Goal: Information Seeking & Learning: Learn about a topic

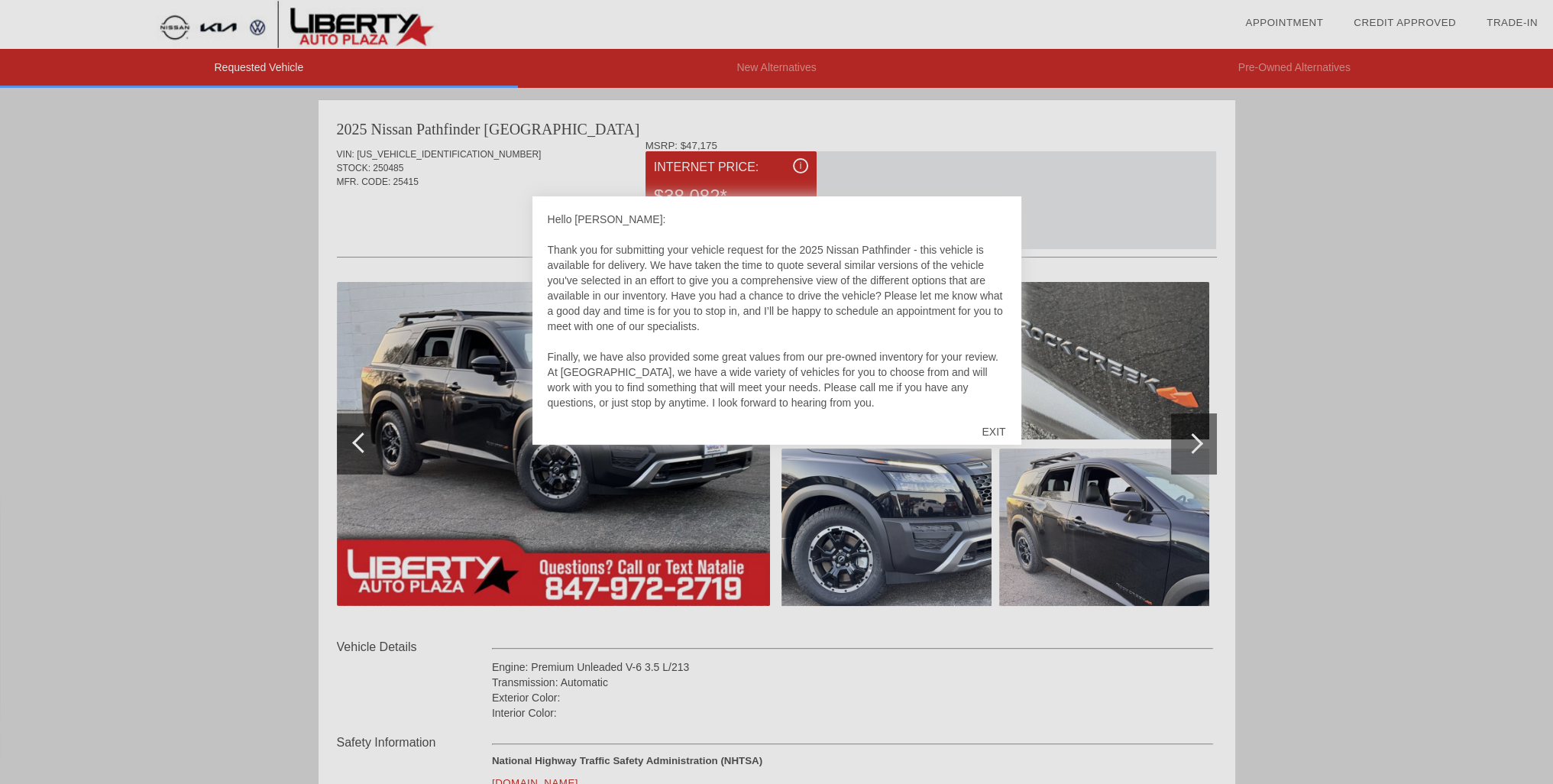
click at [1300, 178] on div at bounding box center [776, 392] width 1553 height 784
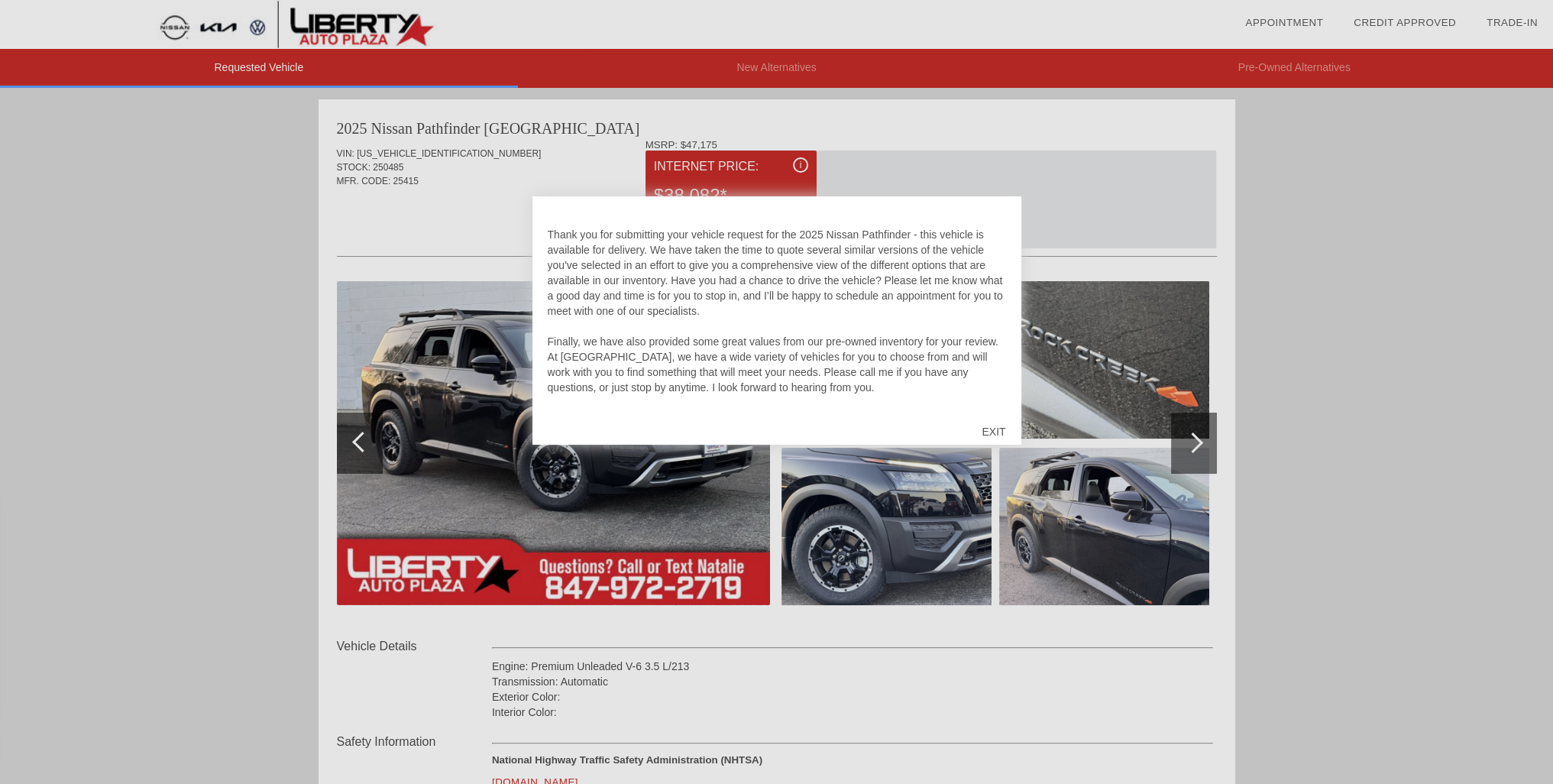
click at [991, 427] on div "EXIT" at bounding box center [993, 432] width 54 height 46
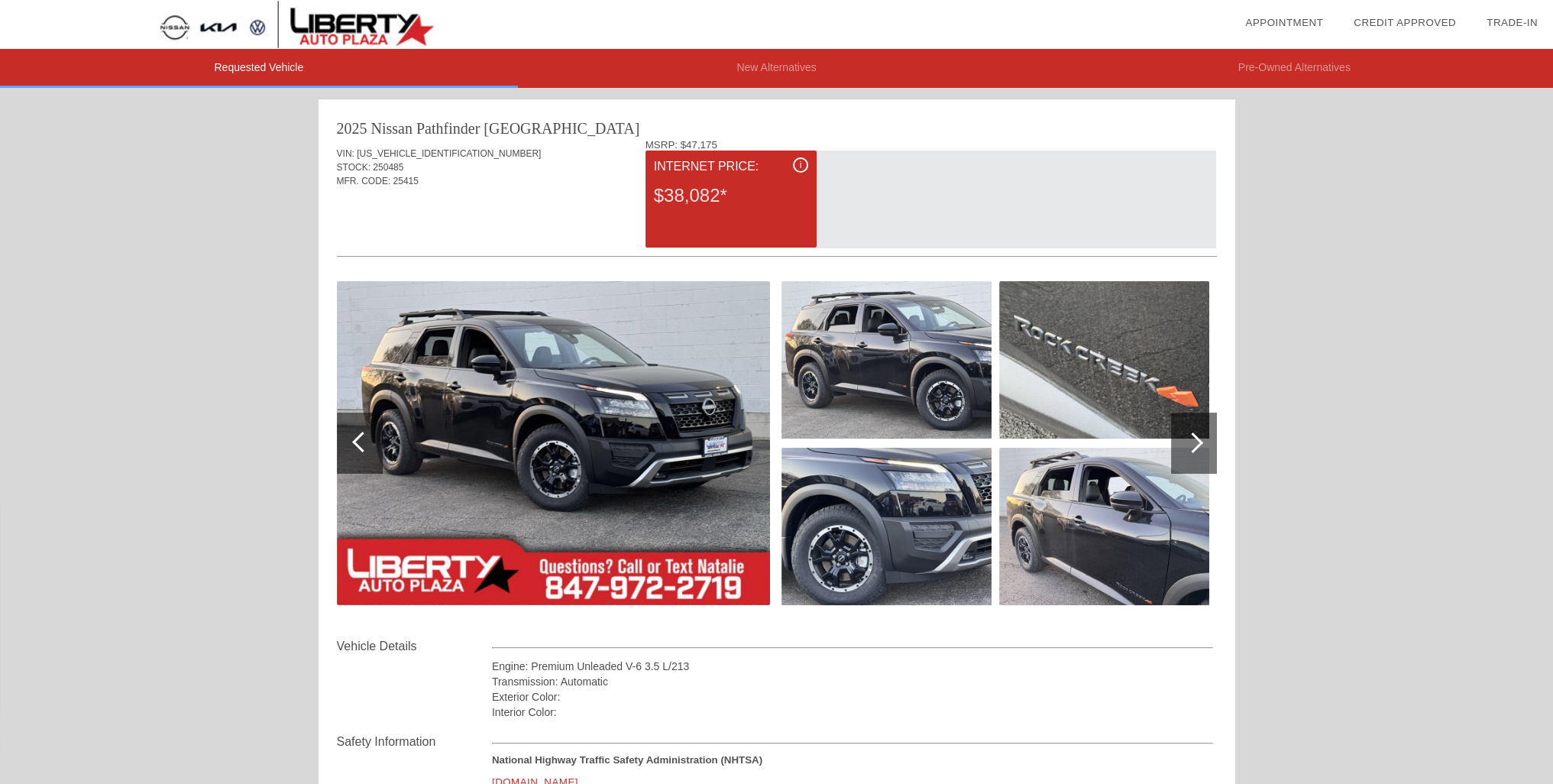
click at [804, 160] on div "i" at bounding box center [800, 164] width 15 height 15
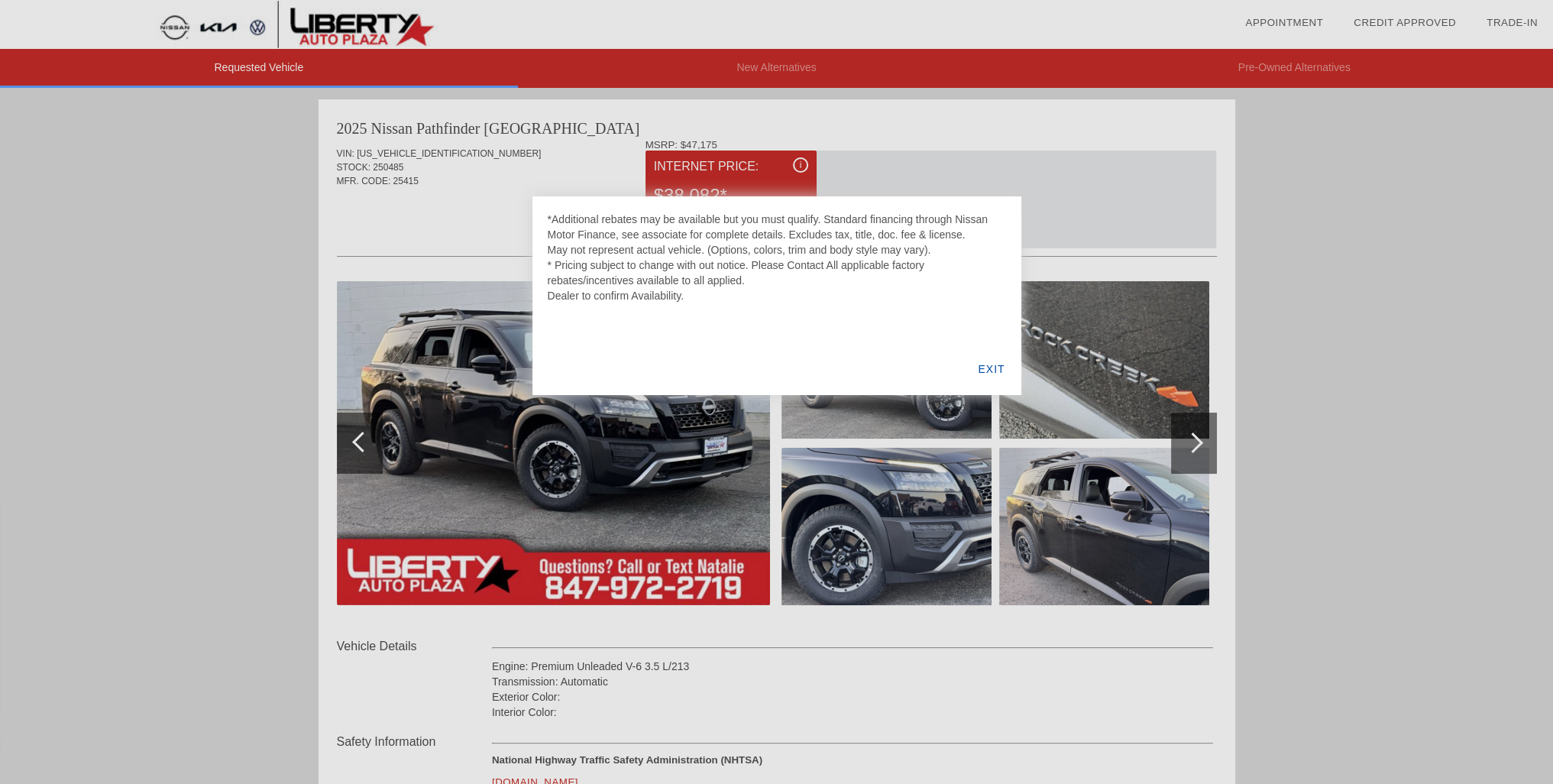
click at [1259, 292] on div at bounding box center [776, 392] width 1553 height 784
click at [998, 364] on div "EXIT" at bounding box center [991, 369] width 59 height 52
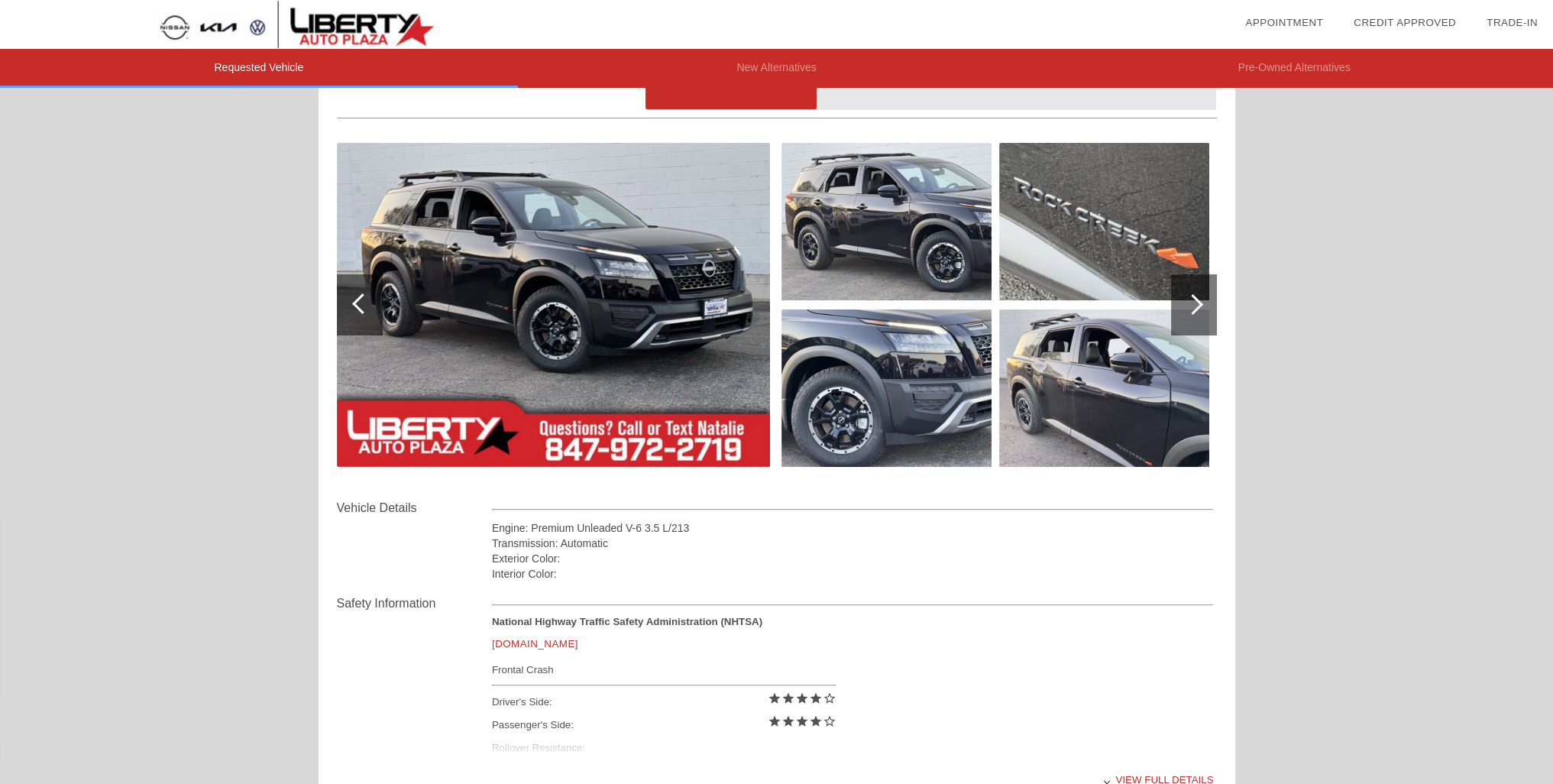
scroll to position [153, 0]
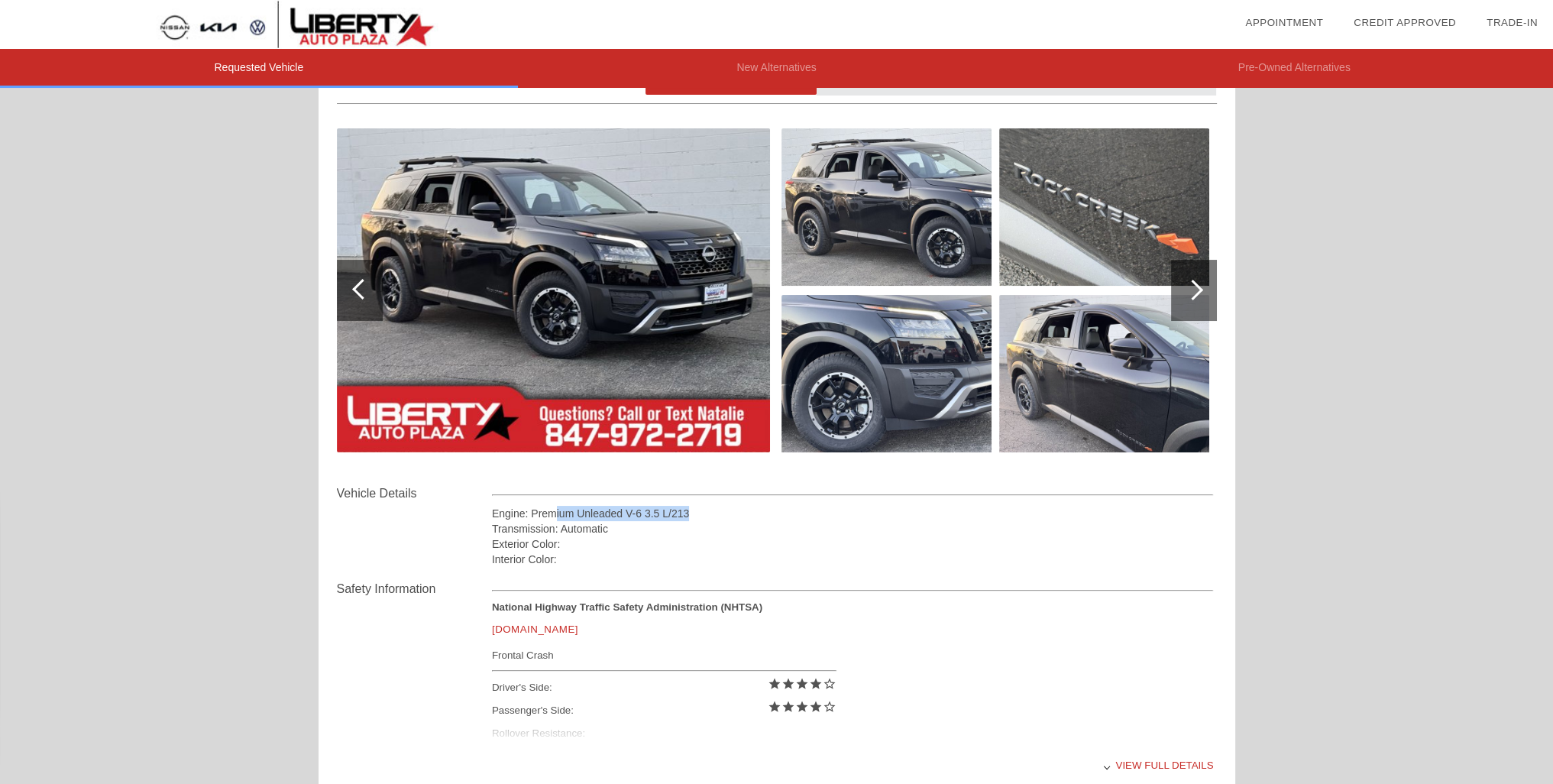
drag, startPoint x: 585, startPoint y: 506, endPoint x: 710, endPoint y: 504, distance: 124.5
click at [710, 504] on div "Engine: Premium Unleaded V-6 3.5 L/213 Transmission: Automatic Exterior Color: …" at bounding box center [853, 525] width 722 height 83
click at [703, 508] on div "Engine: Premium Unleaded V-6 3.5 L/213" at bounding box center [853, 513] width 722 height 15
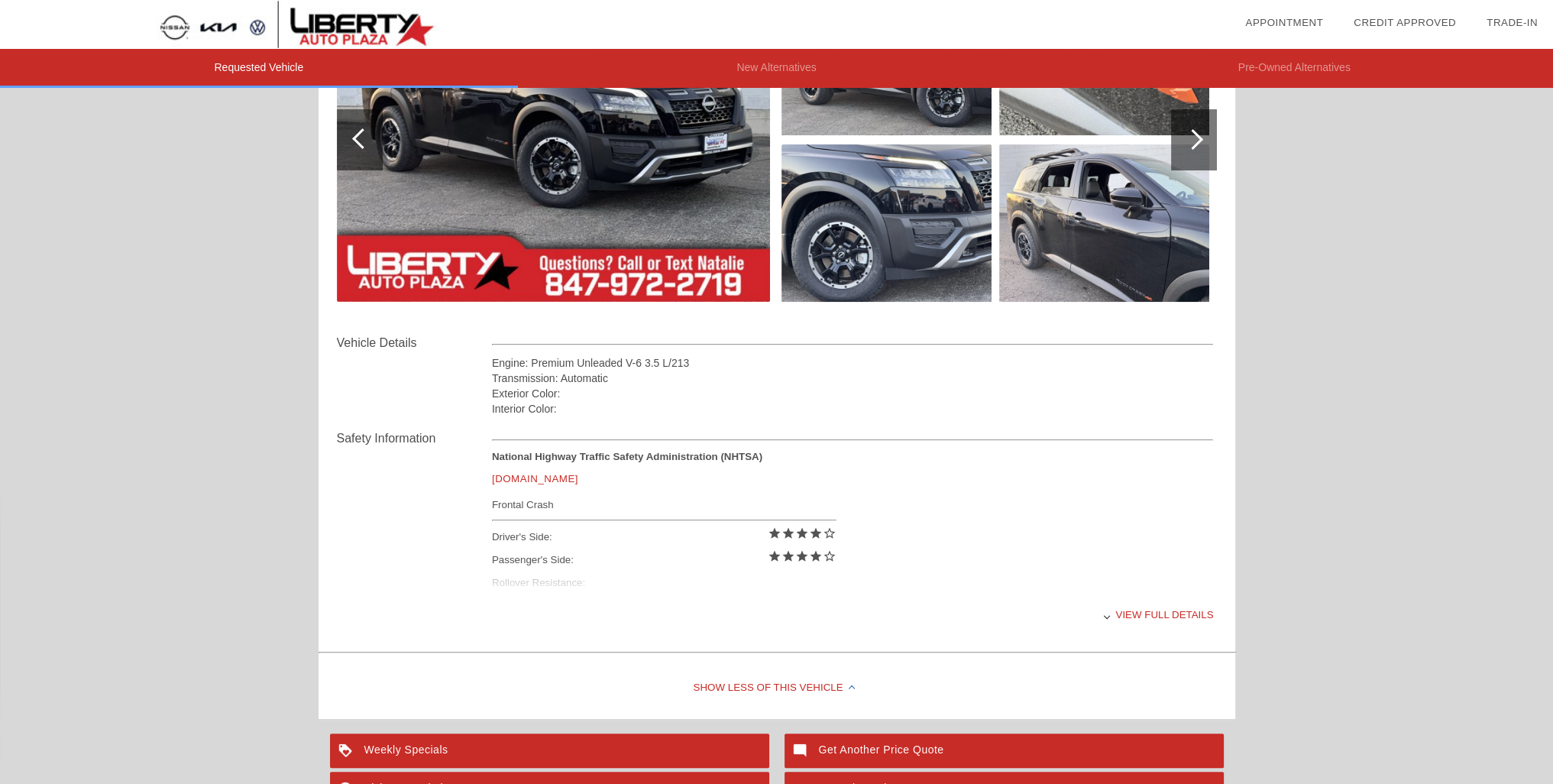
scroll to position [306, 0]
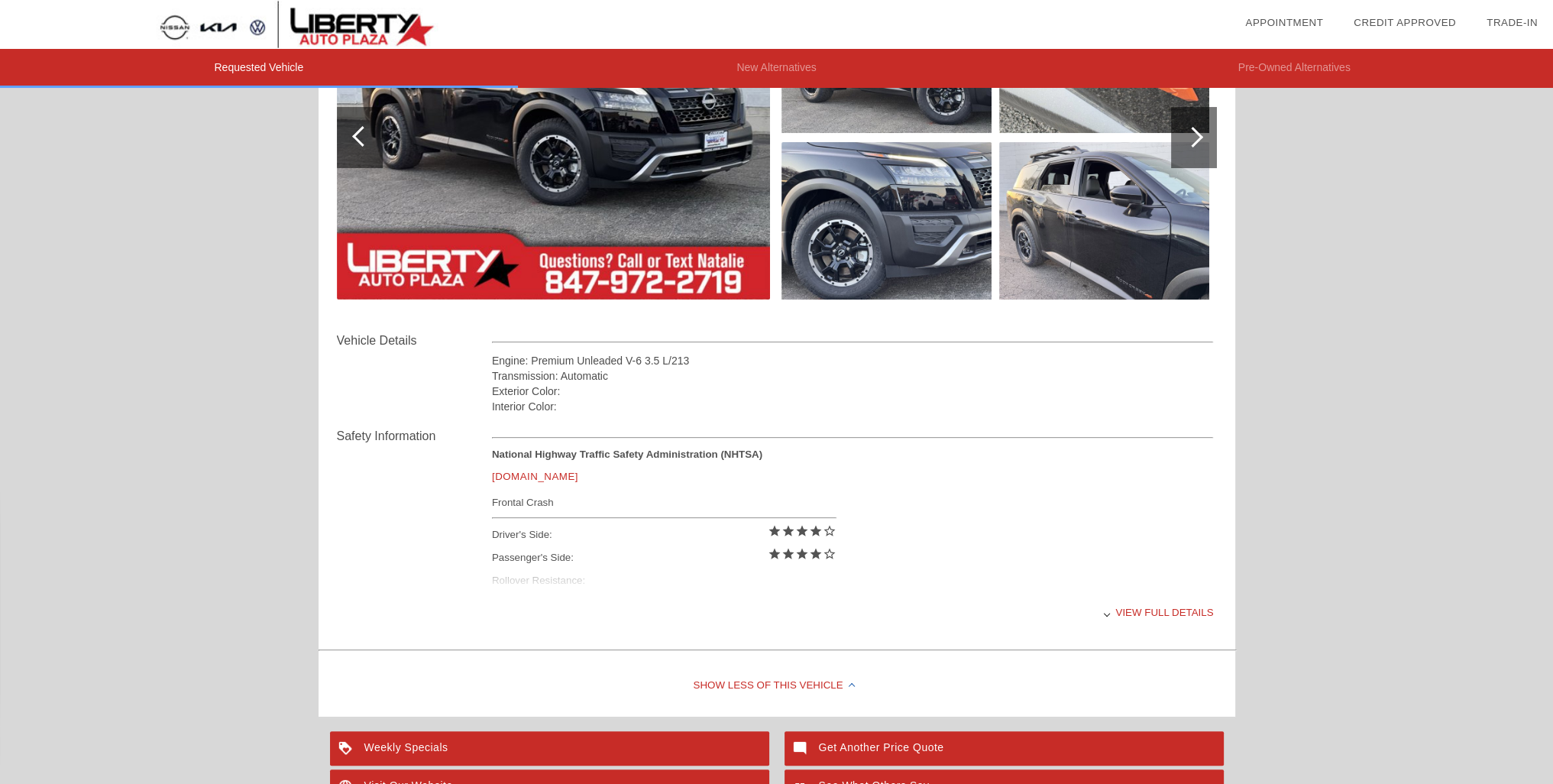
click at [1152, 611] on div "View full details" at bounding box center [853, 612] width 722 height 37
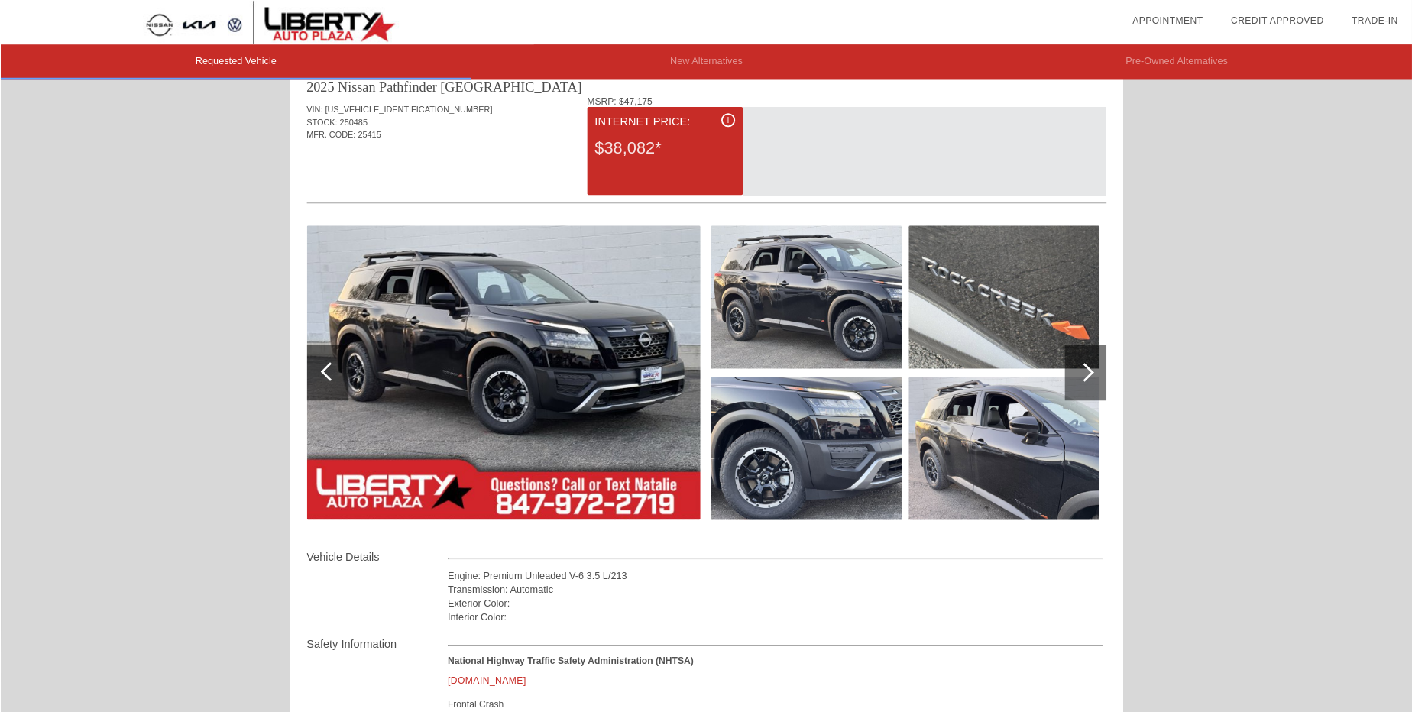
scroll to position [0, 0]
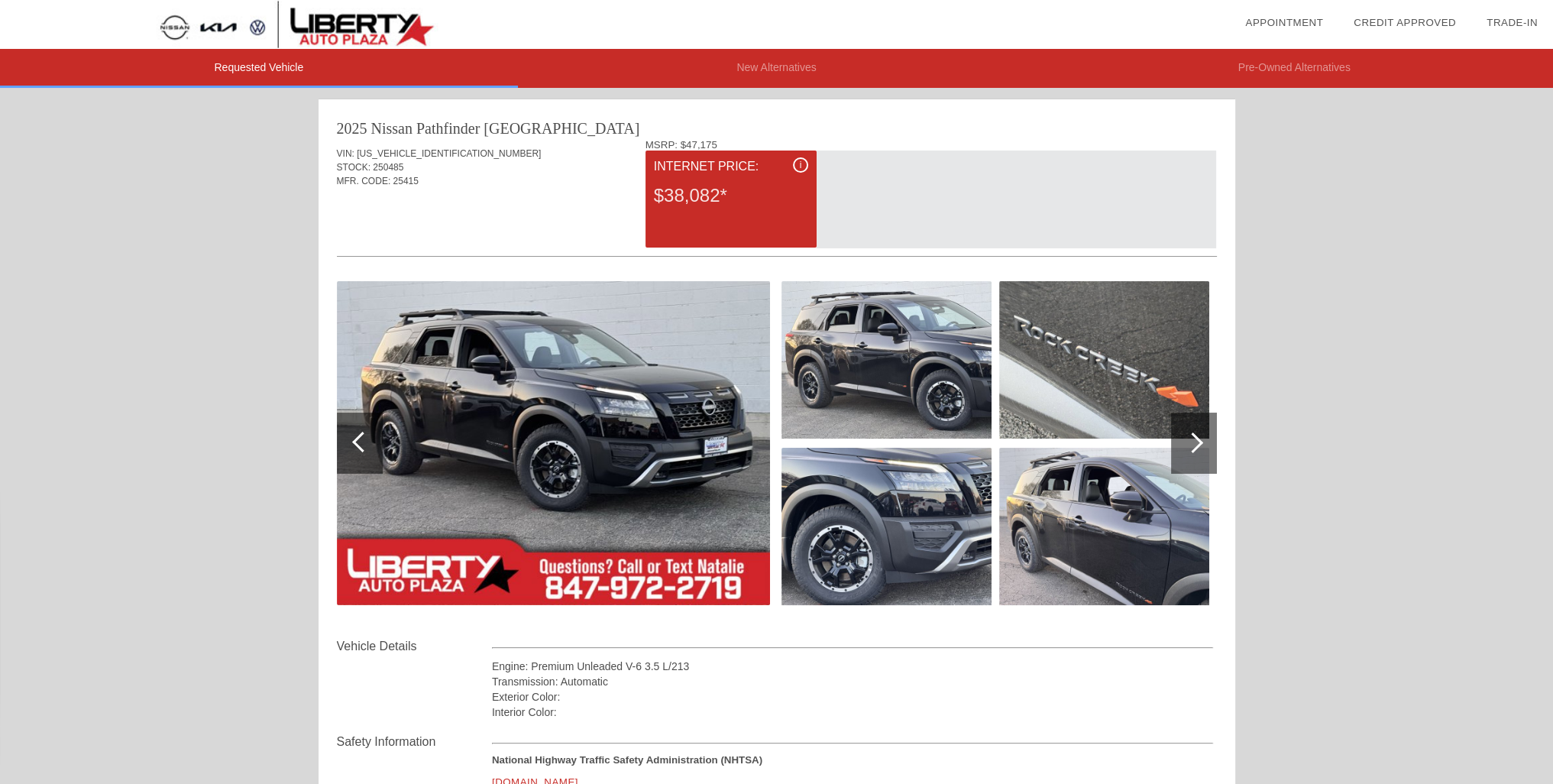
click at [1189, 446] on div at bounding box center [1193, 442] width 21 height 21
click at [1195, 443] on div at bounding box center [1193, 442] width 21 height 21
click at [717, 364] on img at bounding box center [553, 443] width 433 height 324
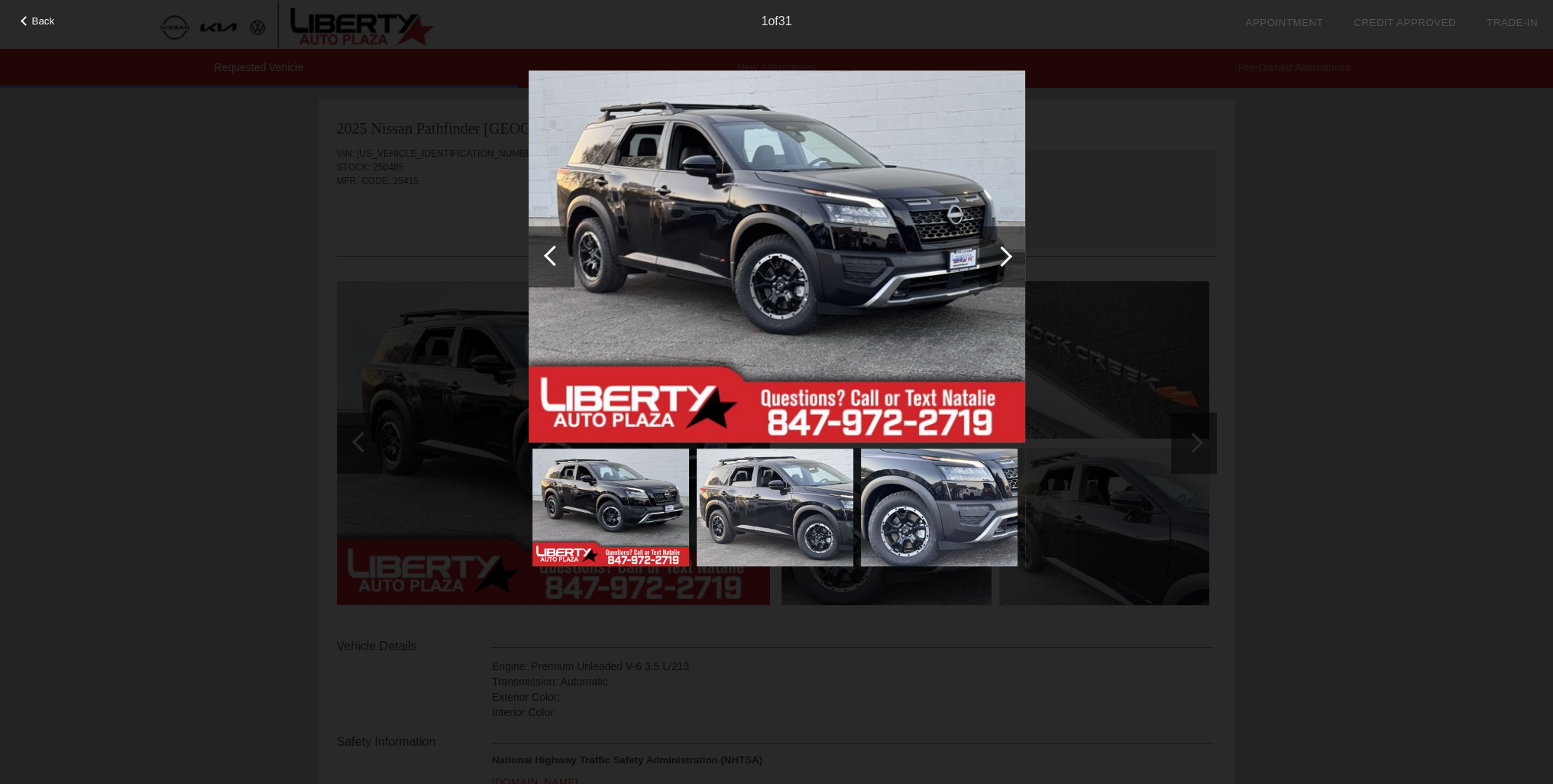
click at [1200, 424] on div "Back 1 of 31" at bounding box center [776, 392] width 1553 height 784
click at [1005, 253] on div at bounding box center [1002, 256] width 21 height 21
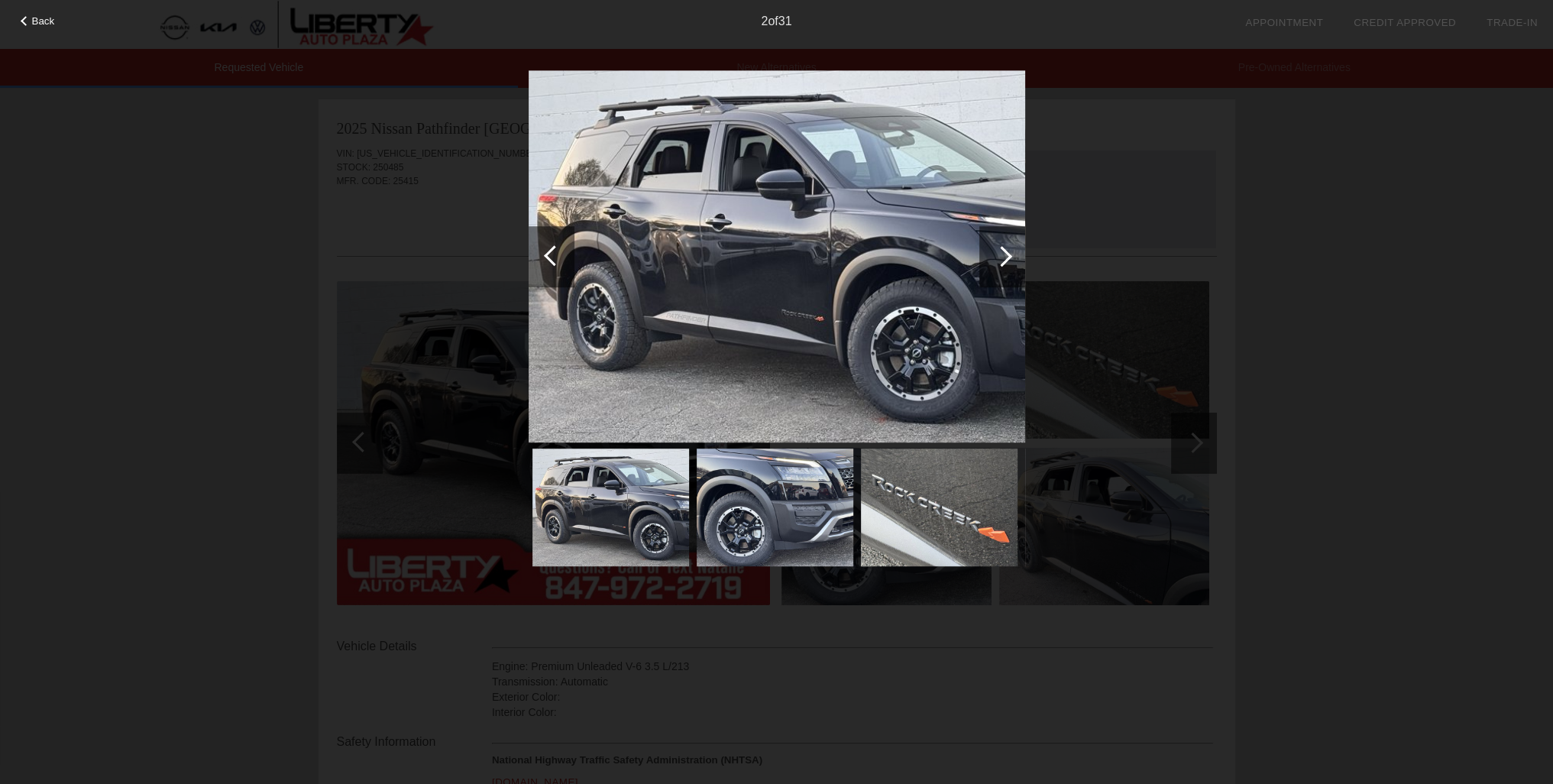
click at [1005, 253] on div at bounding box center [1002, 256] width 21 height 21
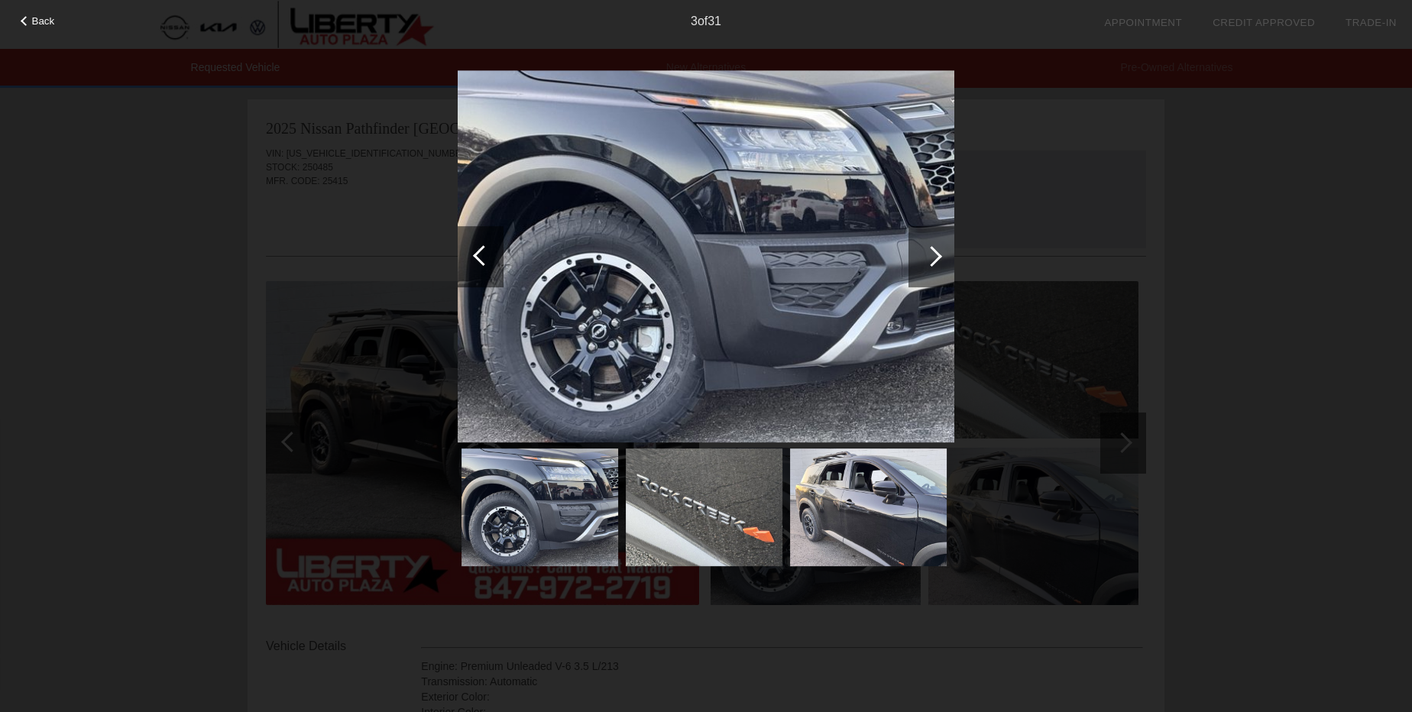
click at [943, 248] on div at bounding box center [931, 256] width 46 height 61
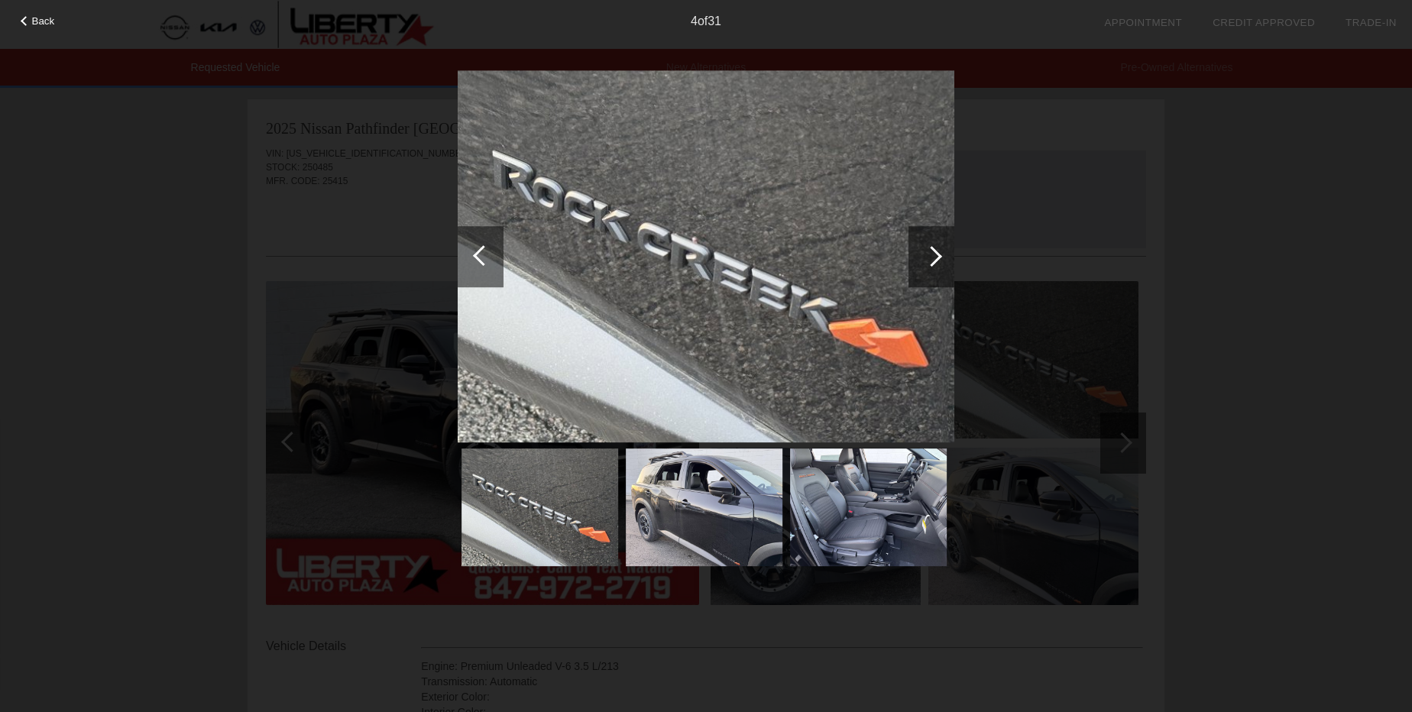
click at [930, 248] on div at bounding box center [931, 256] width 21 height 21
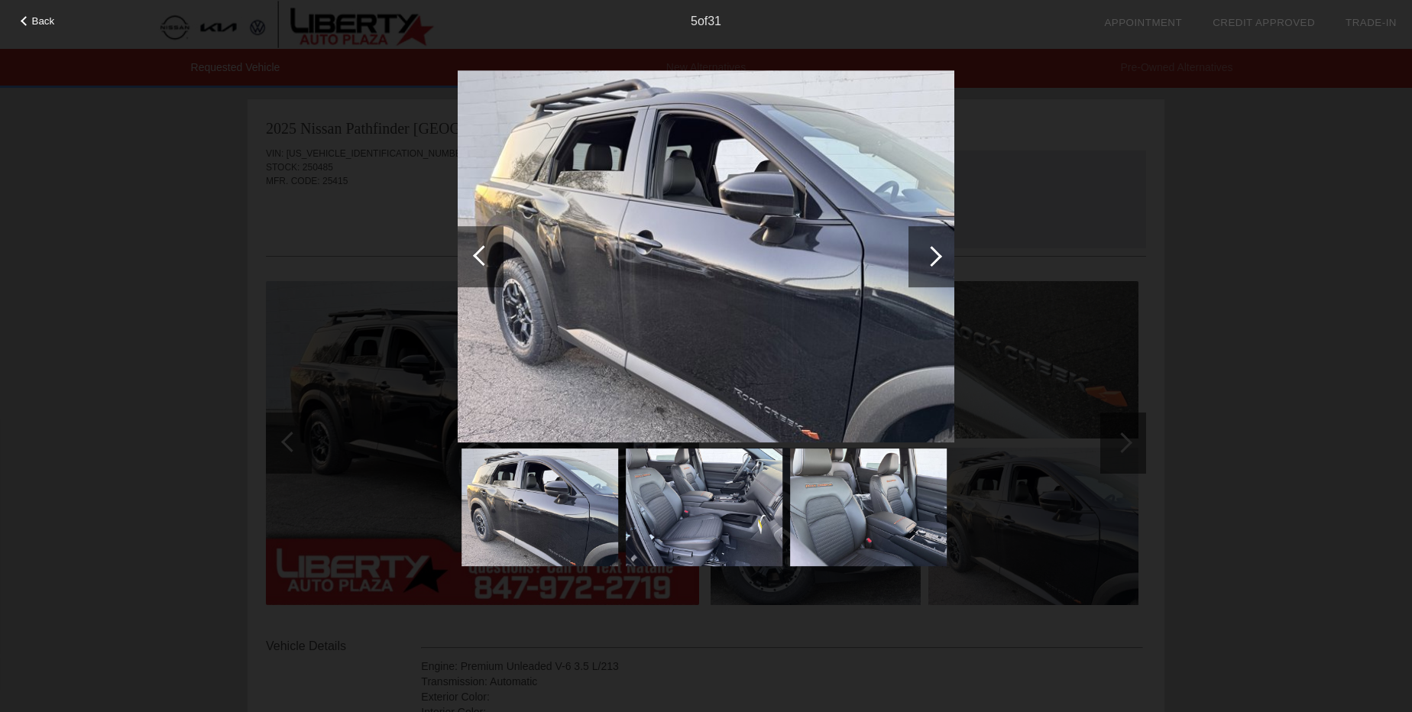
click at [930, 248] on div at bounding box center [931, 256] width 21 height 21
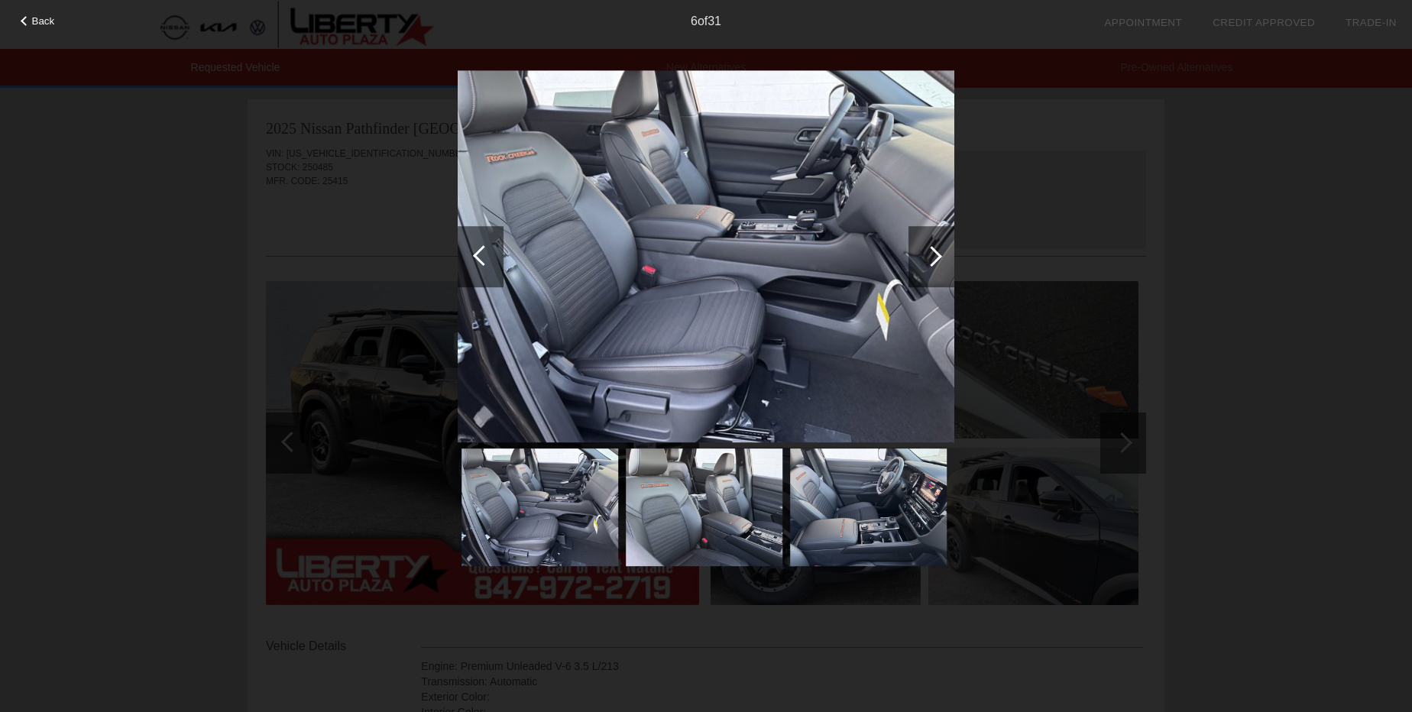
click at [930, 248] on div at bounding box center [931, 256] width 21 height 21
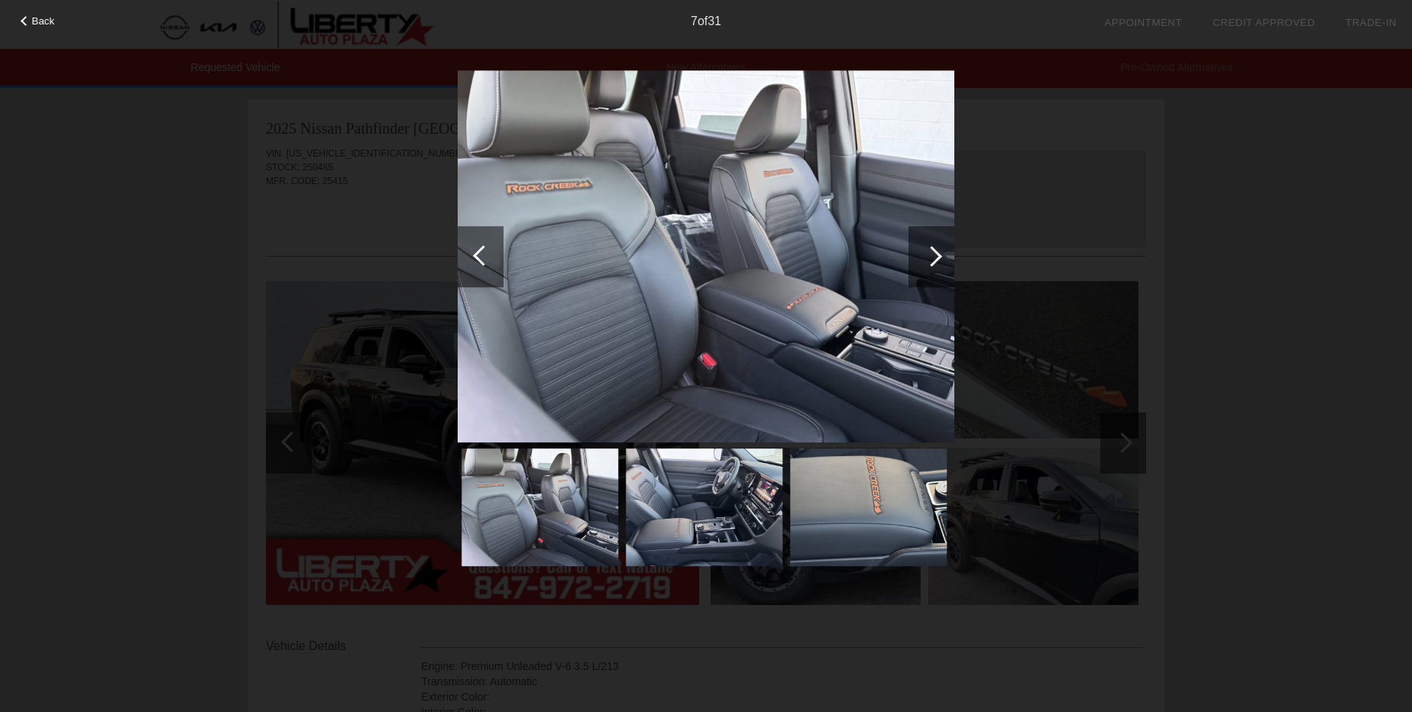
click at [930, 248] on div at bounding box center [931, 256] width 21 height 21
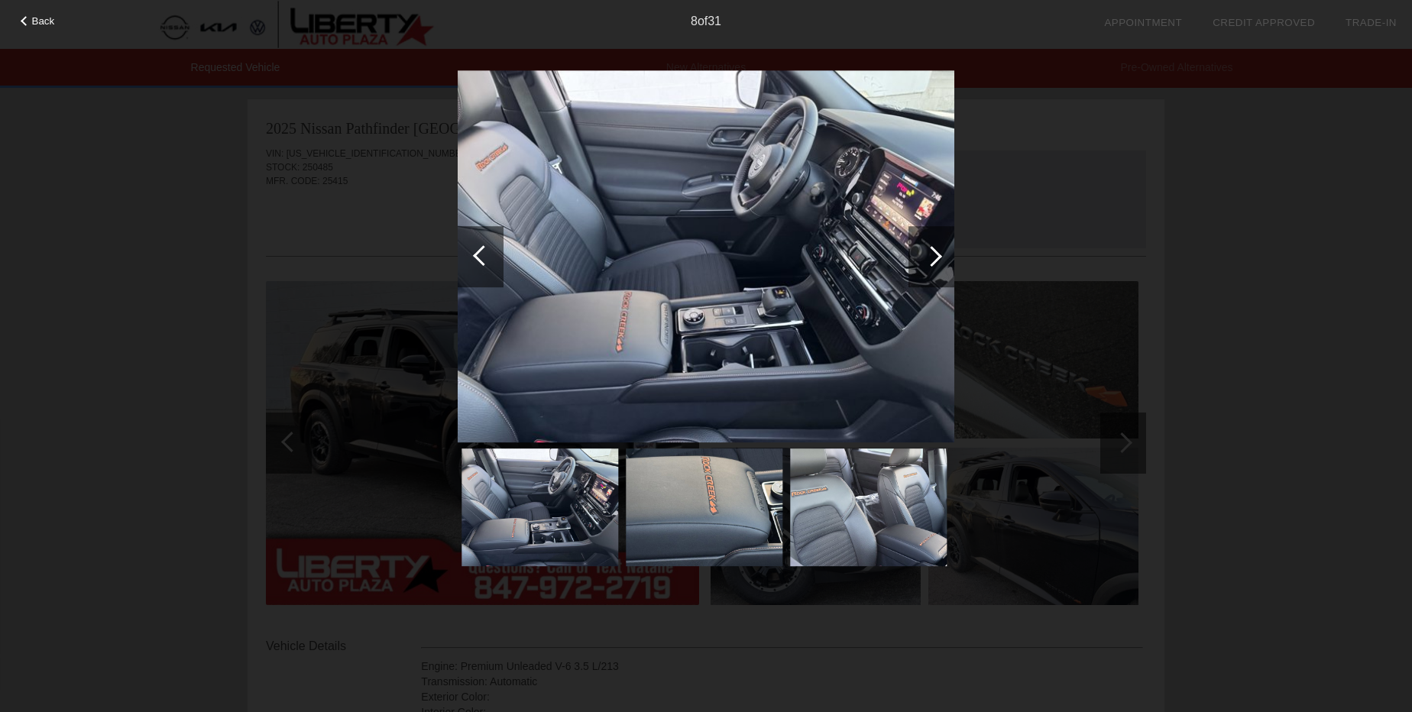
click at [930, 248] on div at bounding box center [931, 256] width 21 height 21
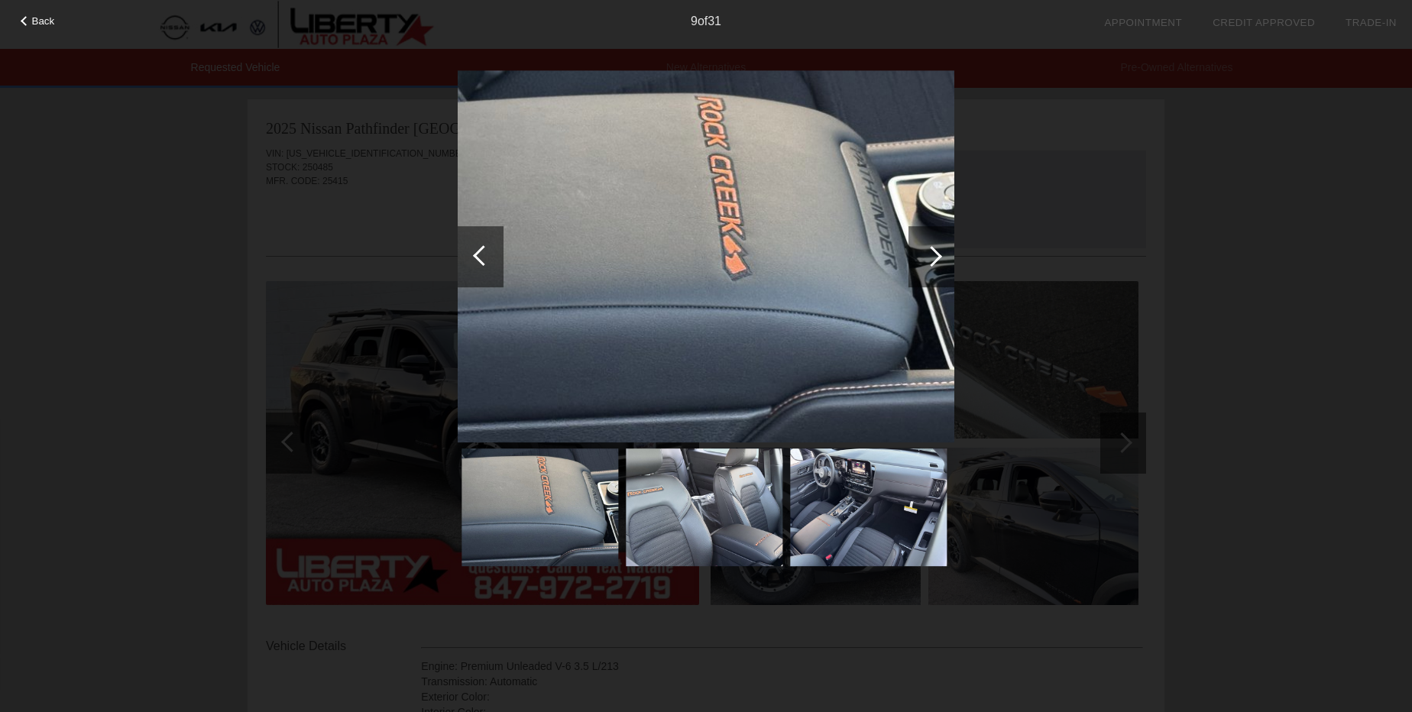
click at [930, 248] on div at bounding box center [931, 256] width 21 height 21
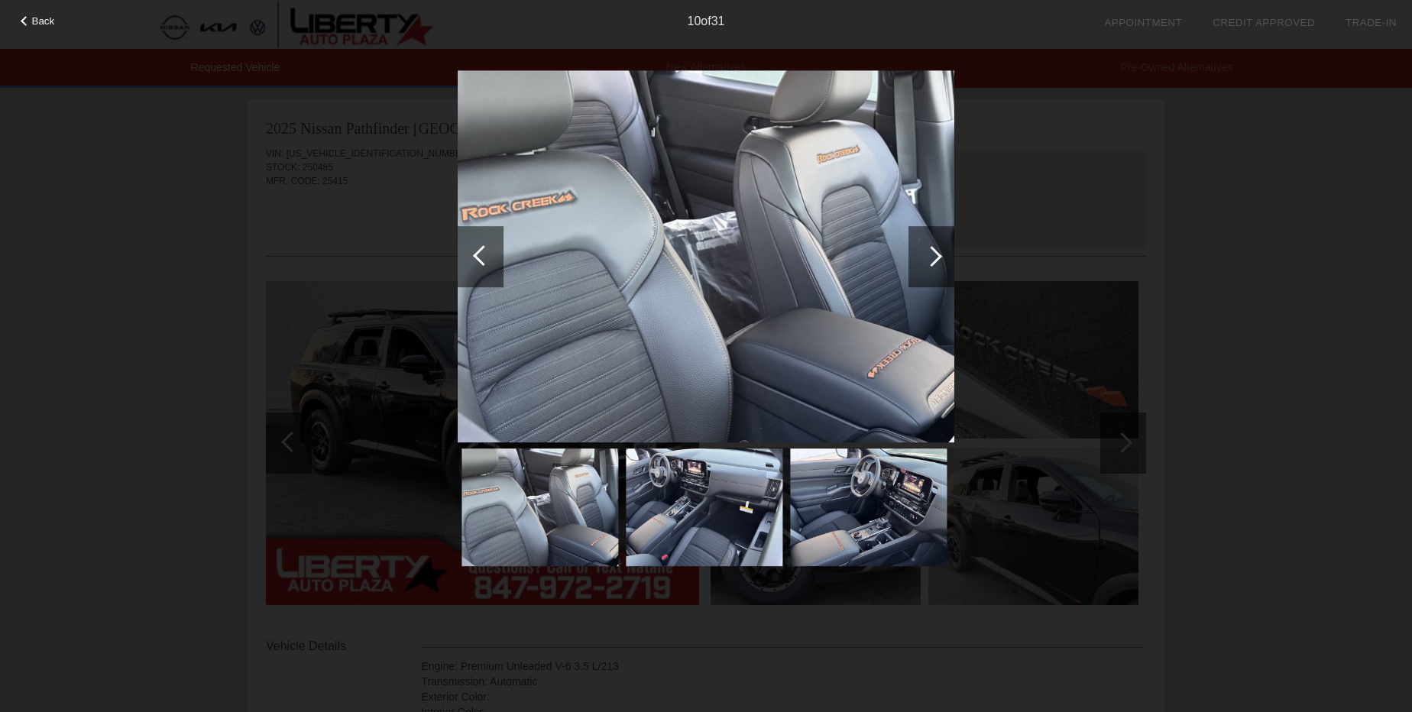
click at [930, 248] on div at bounding box center [931, 256] width 21 height 21
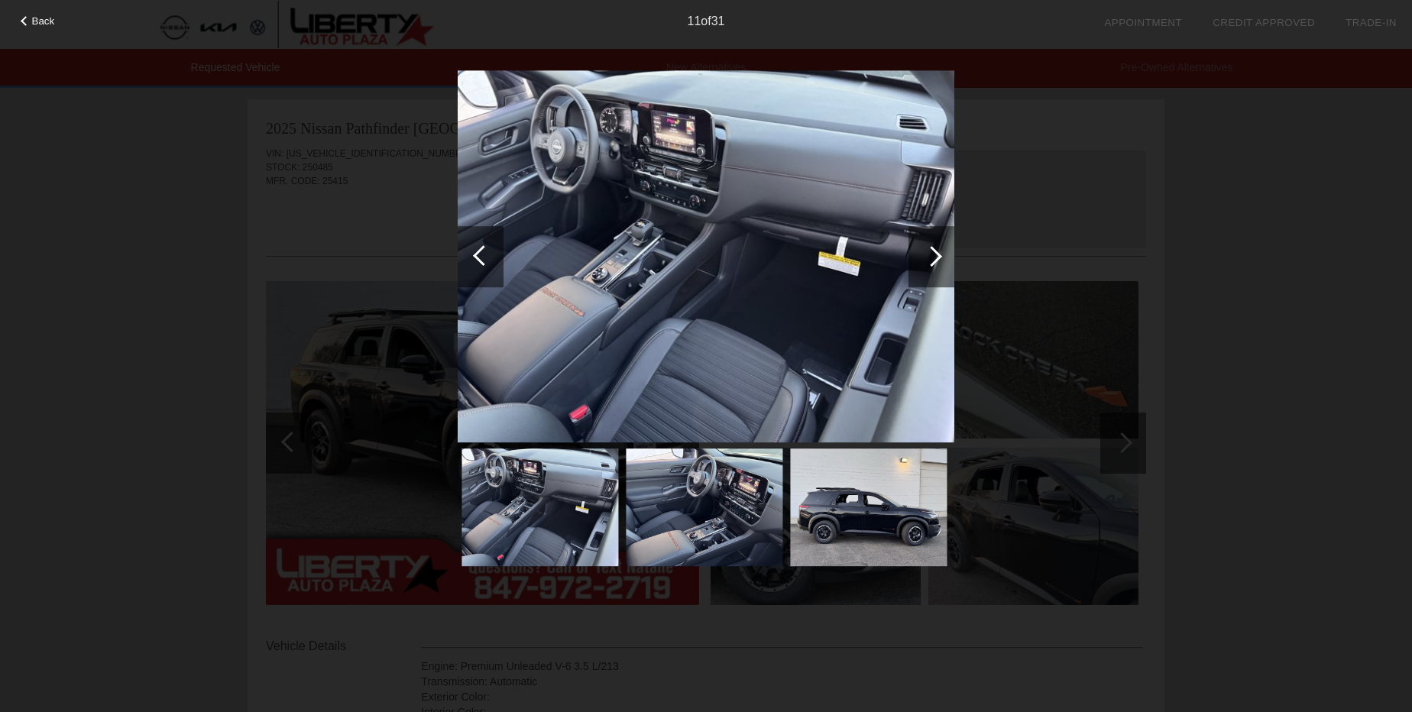
click at [930, 248] on div at bounding box center [931, 256] width 21 height 21
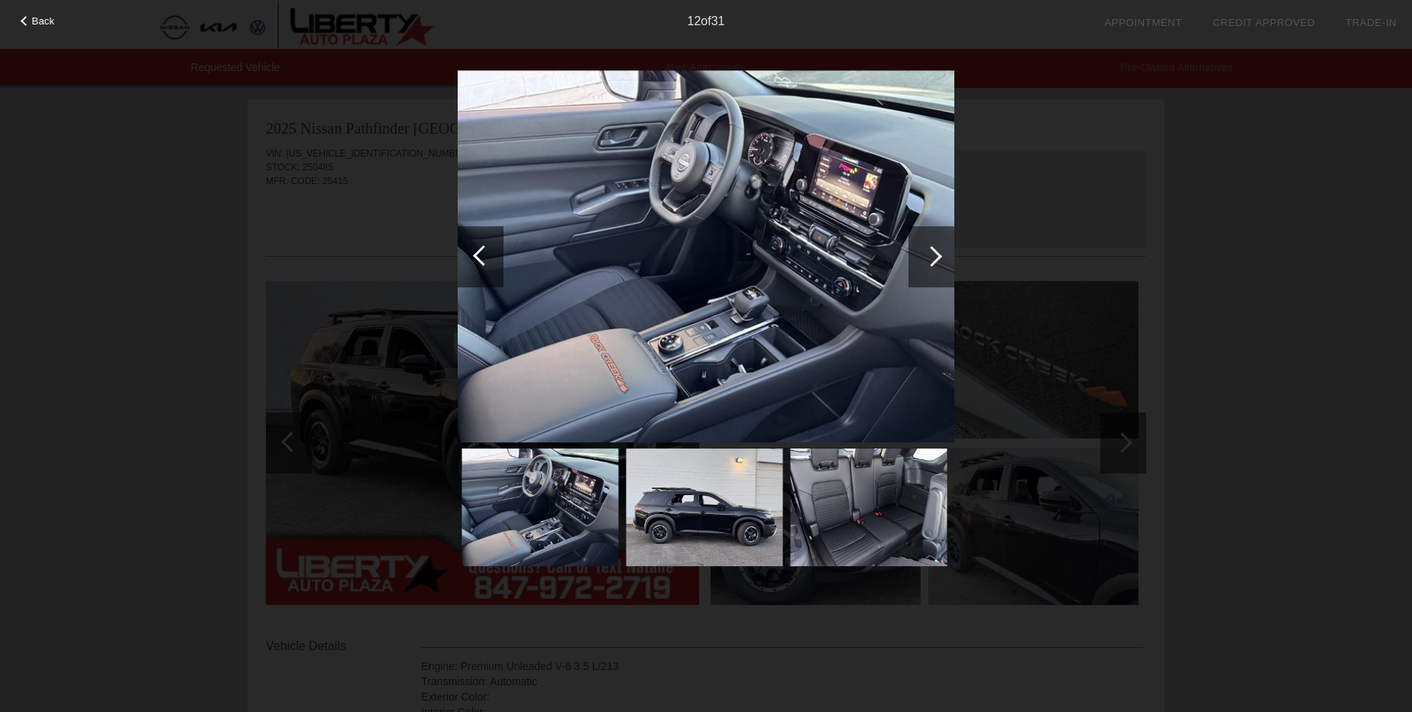
click at [930, 248] on div at bounding box center [931, 256] width 21 height 21
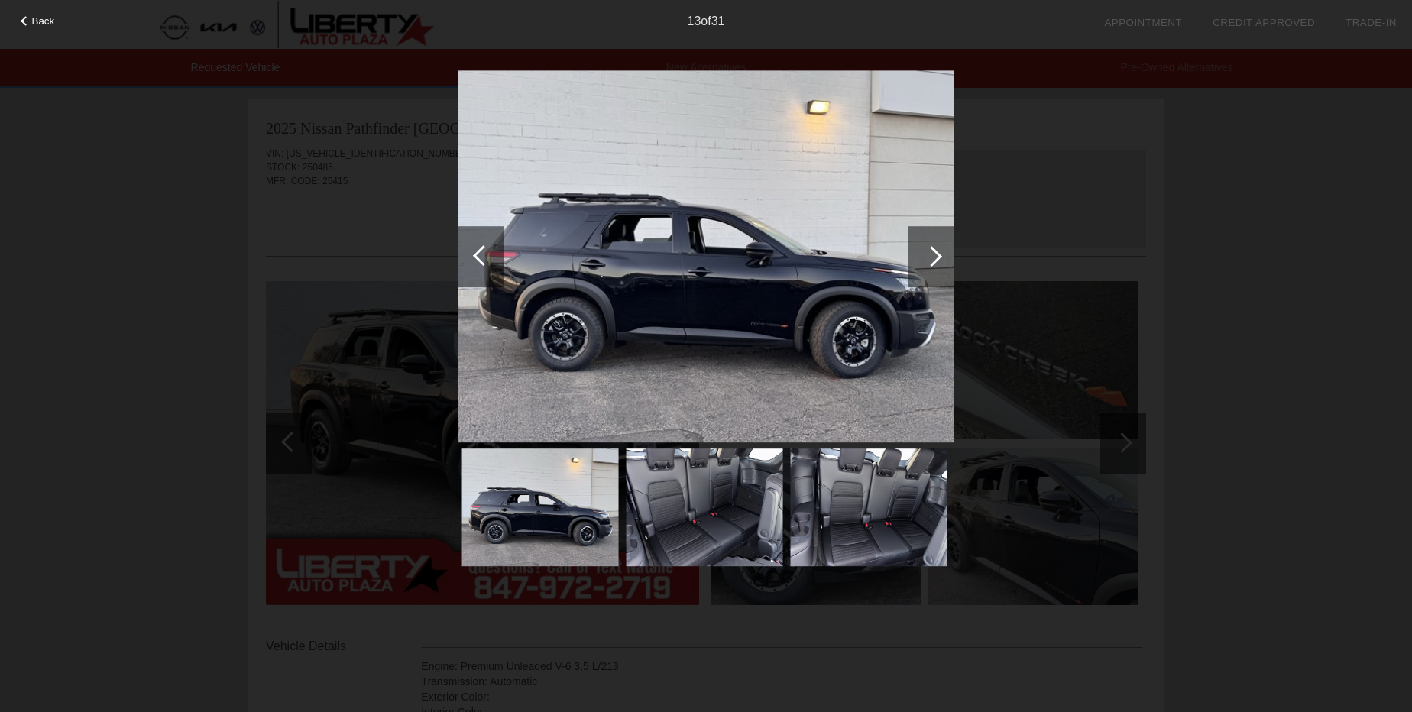
click at [930, 248] on div at bounding box center [931, 256] width 21 height 21
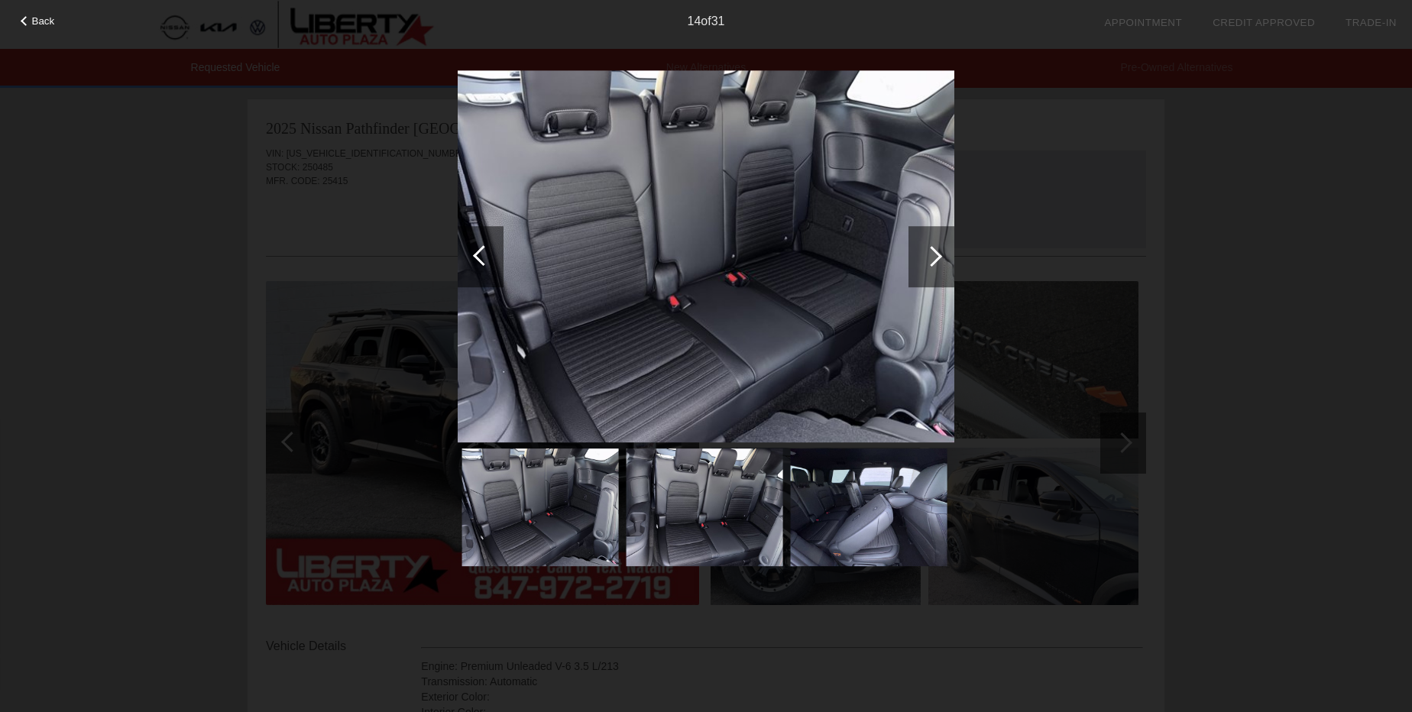
click at [930, 248] on div at bounding box center [931, 256] width 21 height 21
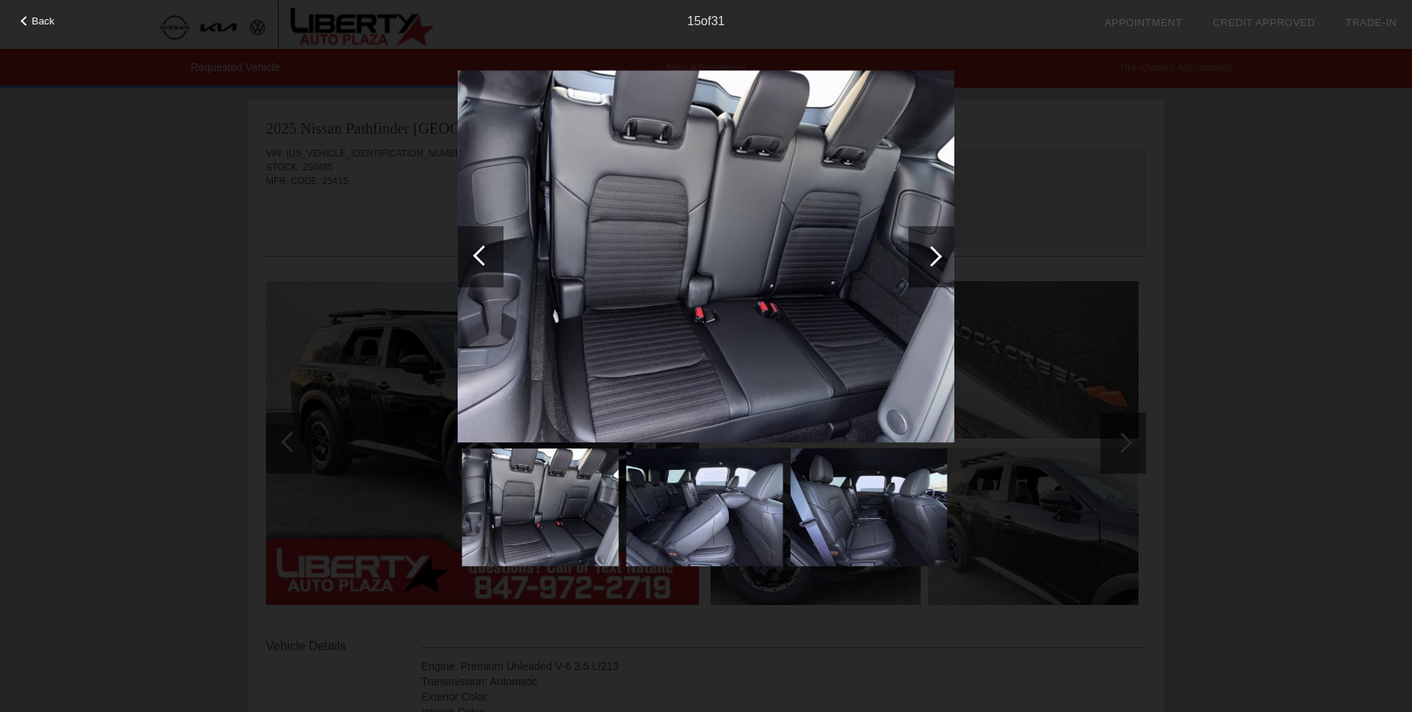
click at [930, 248] on div at bounding box center [931, 256] width 21 height 21
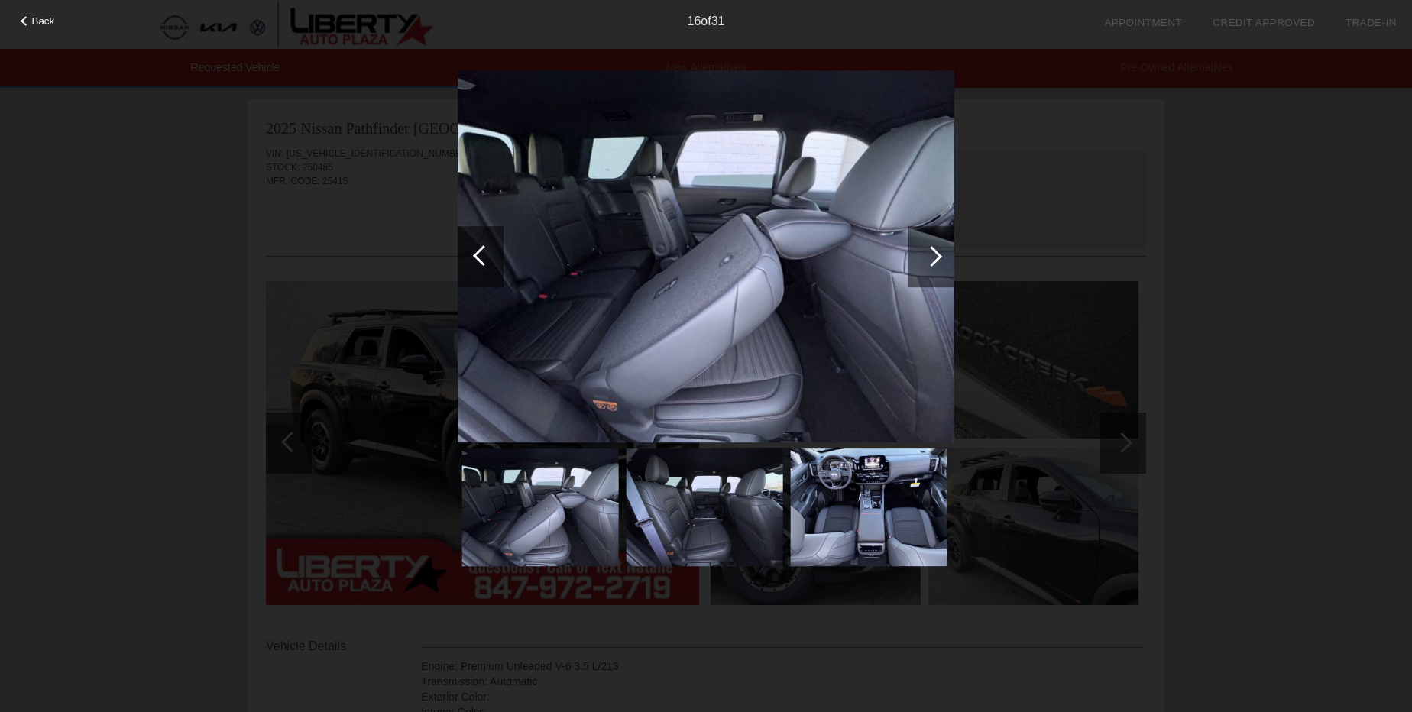
click at [930, 248] on div at bounding box center [931, 256] width 21 height 21
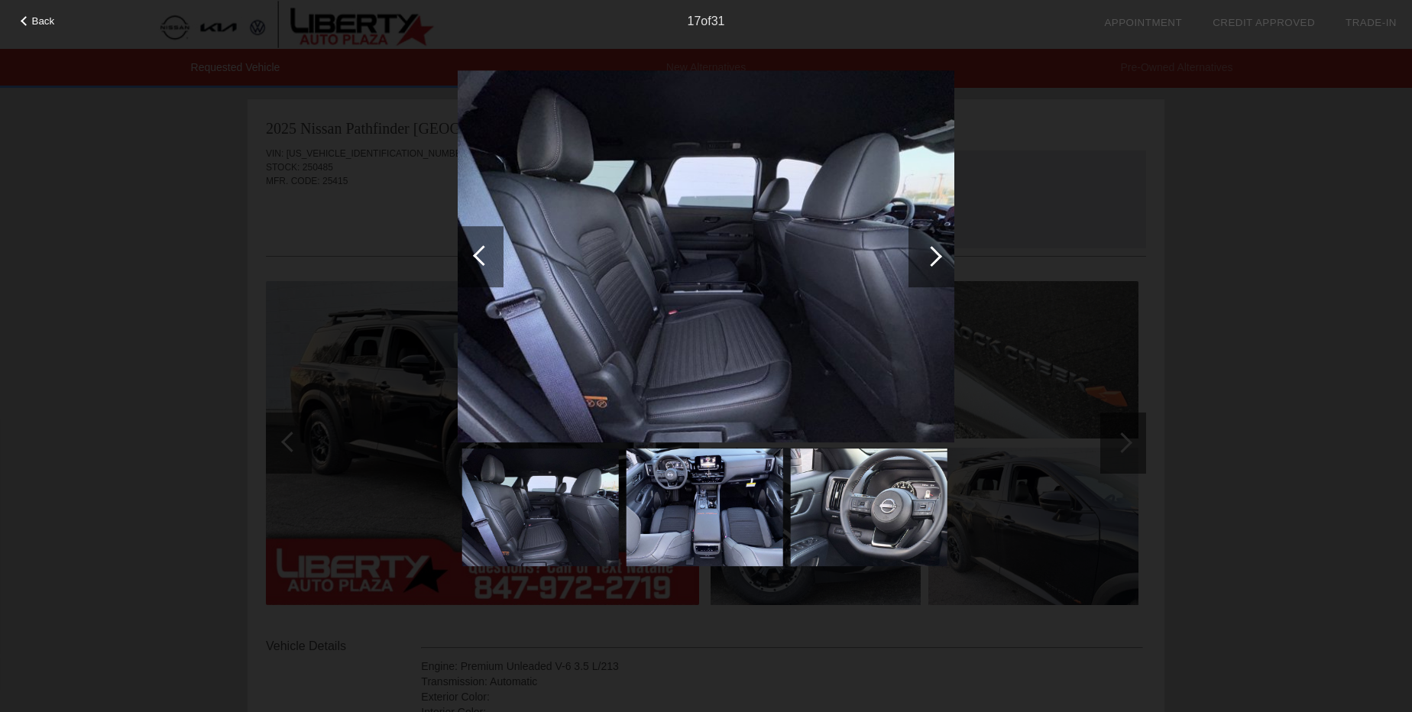
click at [930, 248] on div at bounding box center [931, 256] width 21 height 21
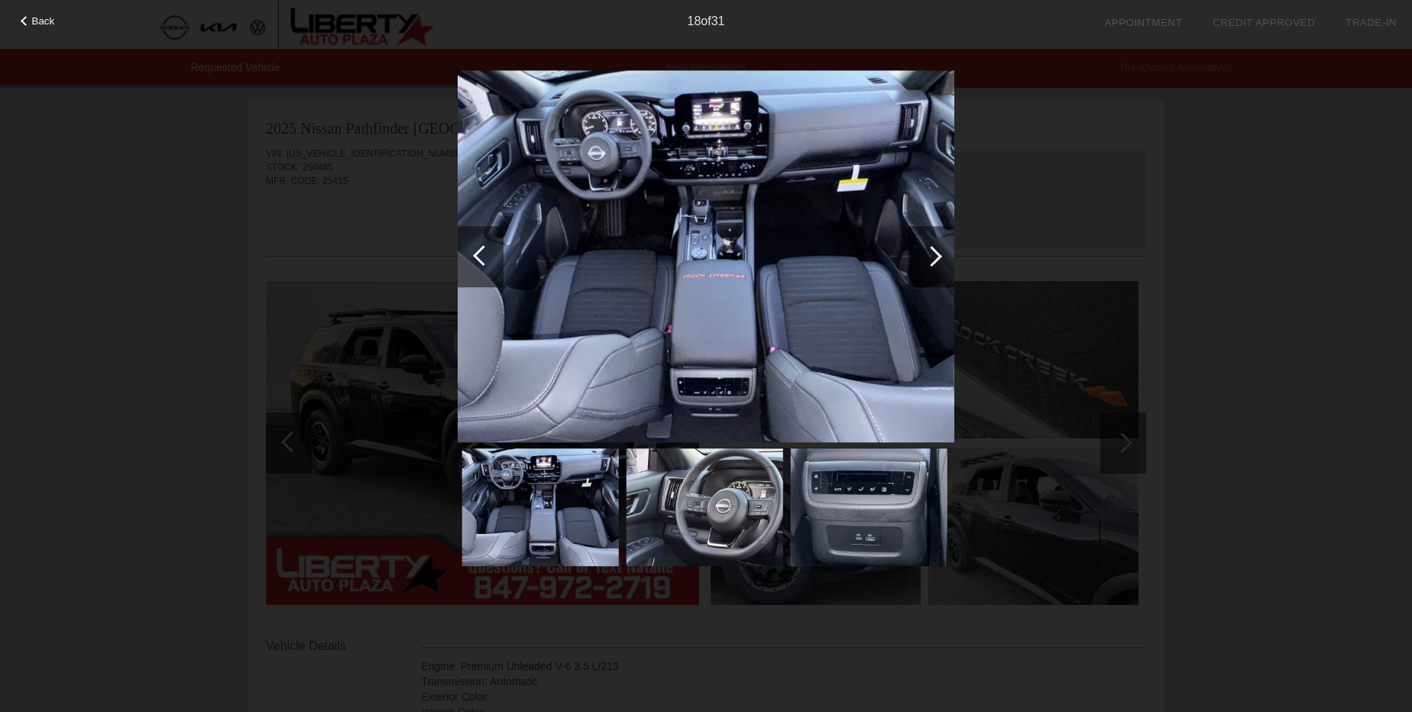
click at [930, 257] on div at bounding box center [931, 256] width 21 height 21
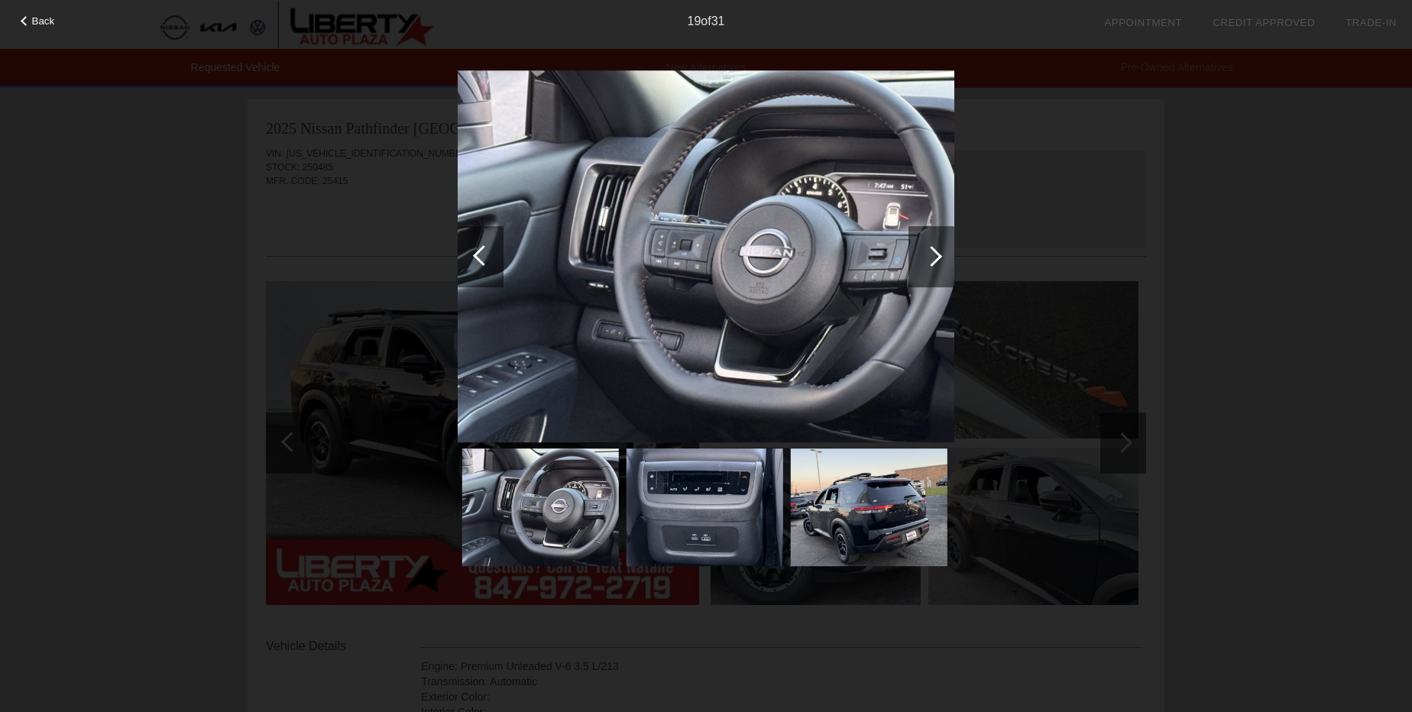
click at [930, 257] on div at bounding box center [931, 256] width 21 height 21
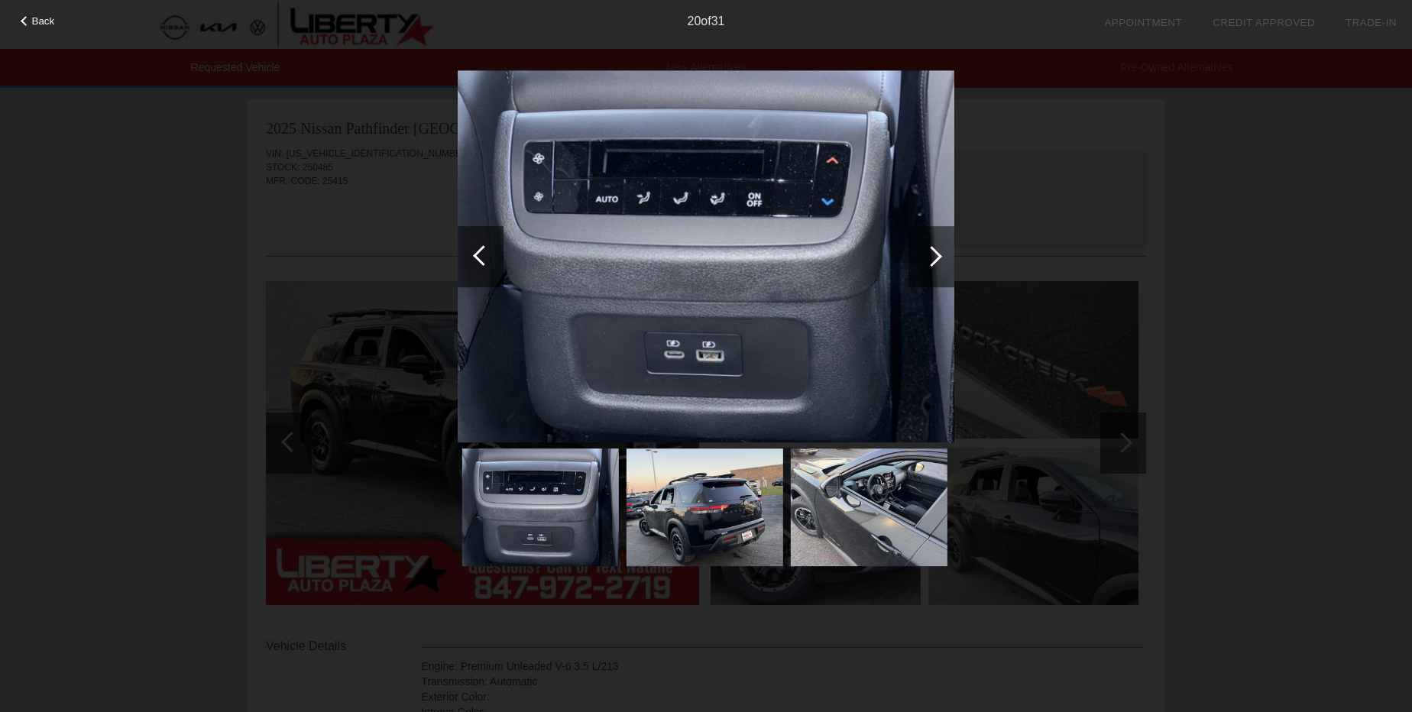
click at [927, 254] on div at bounding box center [931, 256] width 21 height 21
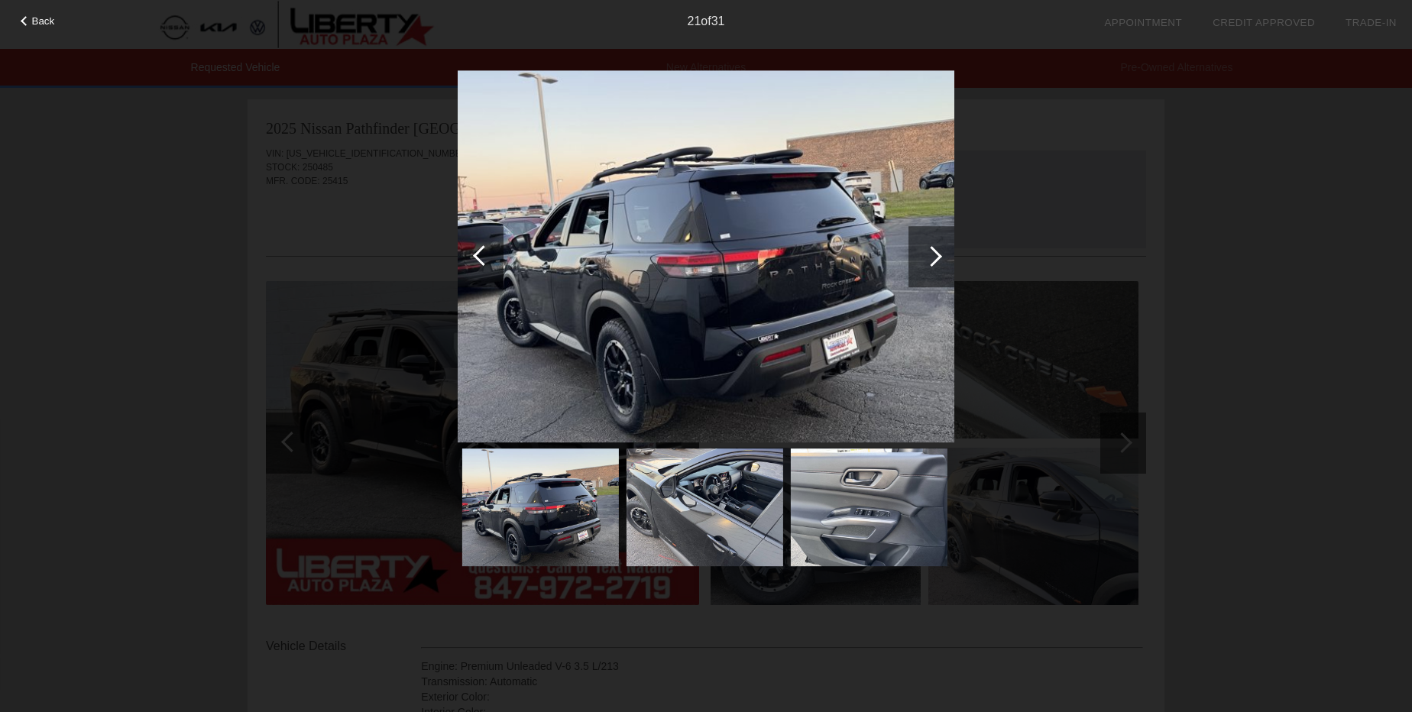
click at [930, 255] on div at bounding box center [931, 256] width 21 height 21
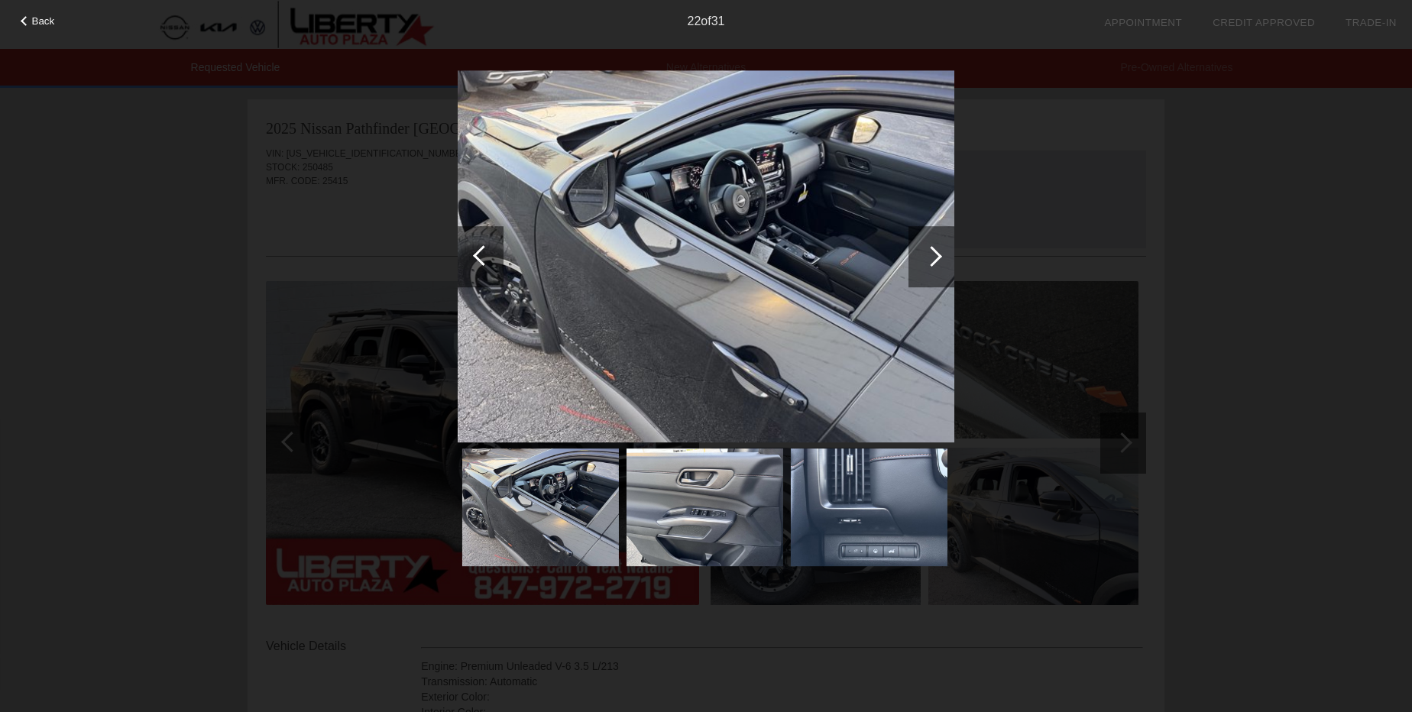
click at [930, 255] on div at bounding box center [931, 256] width 21 height 21
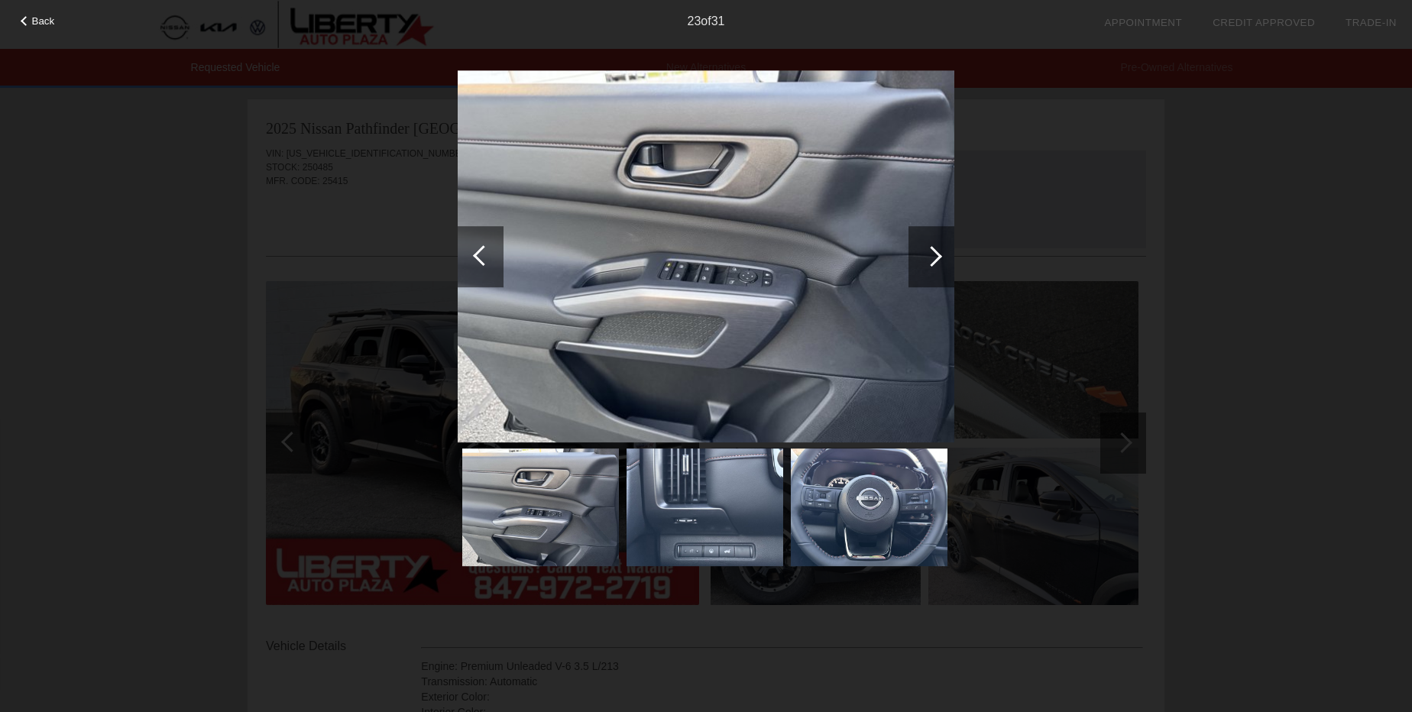
click at [930, 255] on div at bounding box center [931, 256] width 21 height 21
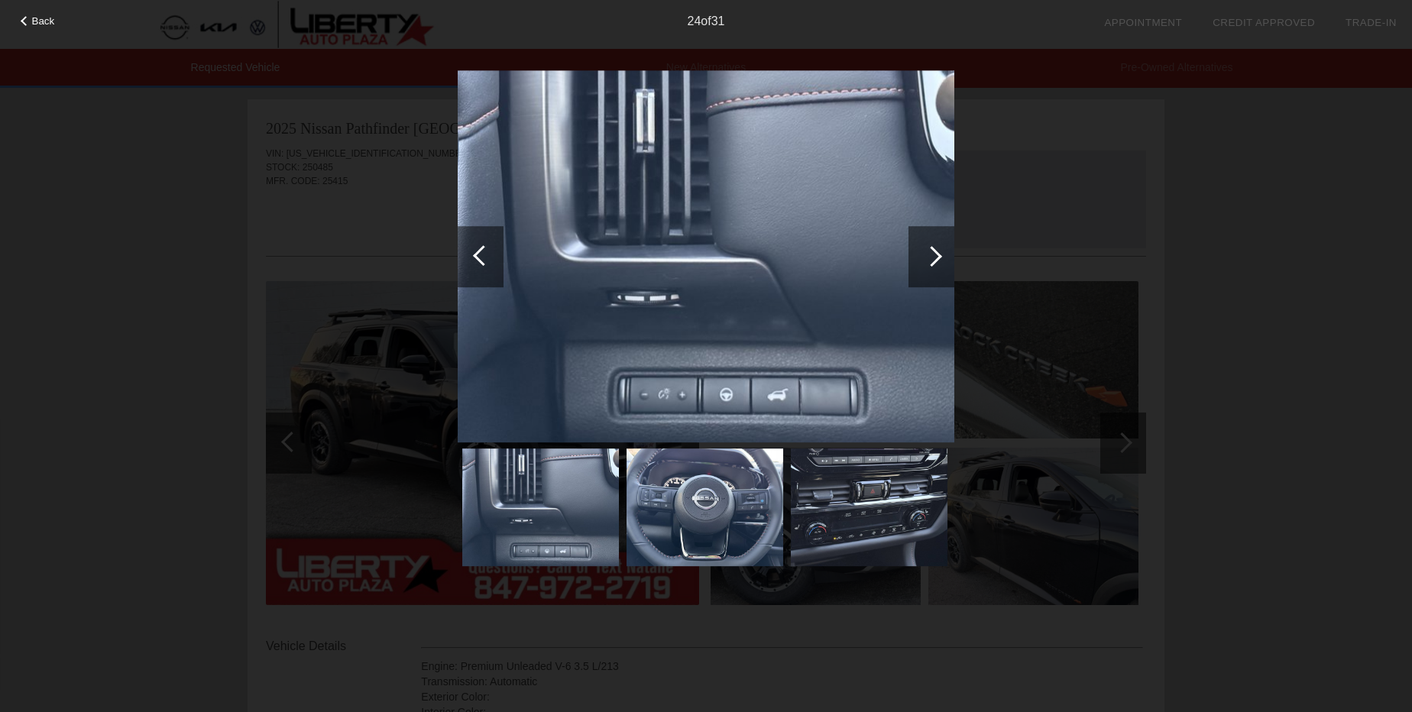
click at [930, 255] on div at bounding box center [931, 256] width 21 height 21
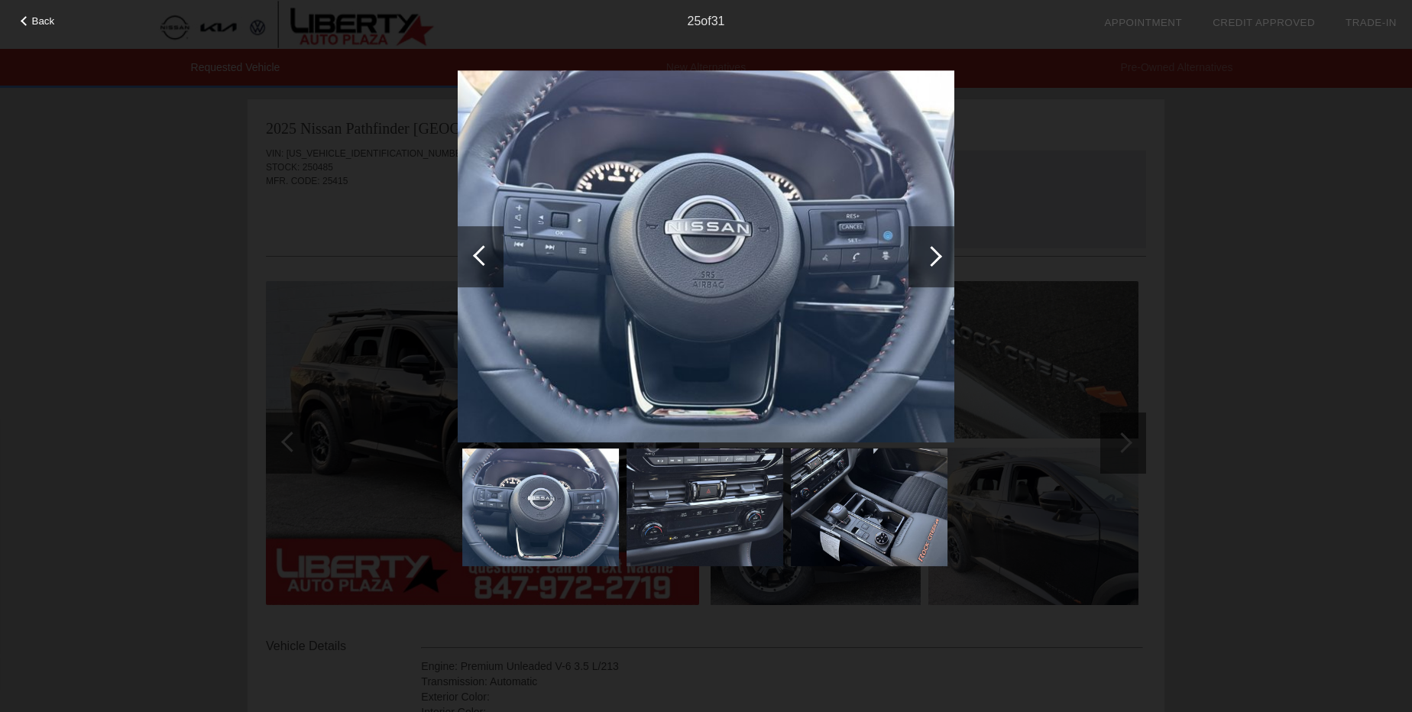
click at [930, 255] on div at bounding box center [931, 256] width 21 height 21
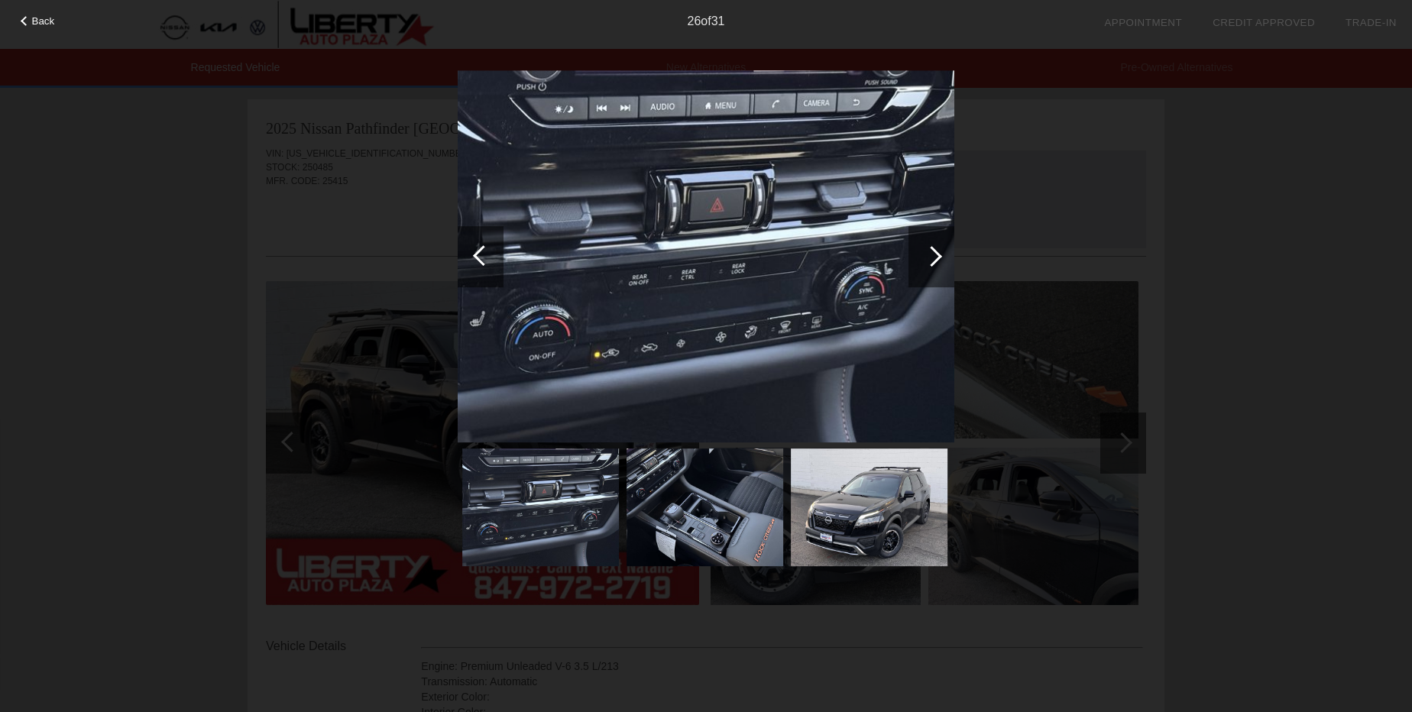
click at [929, 257] on div at bounding box center [931, 256] width 21 height 21
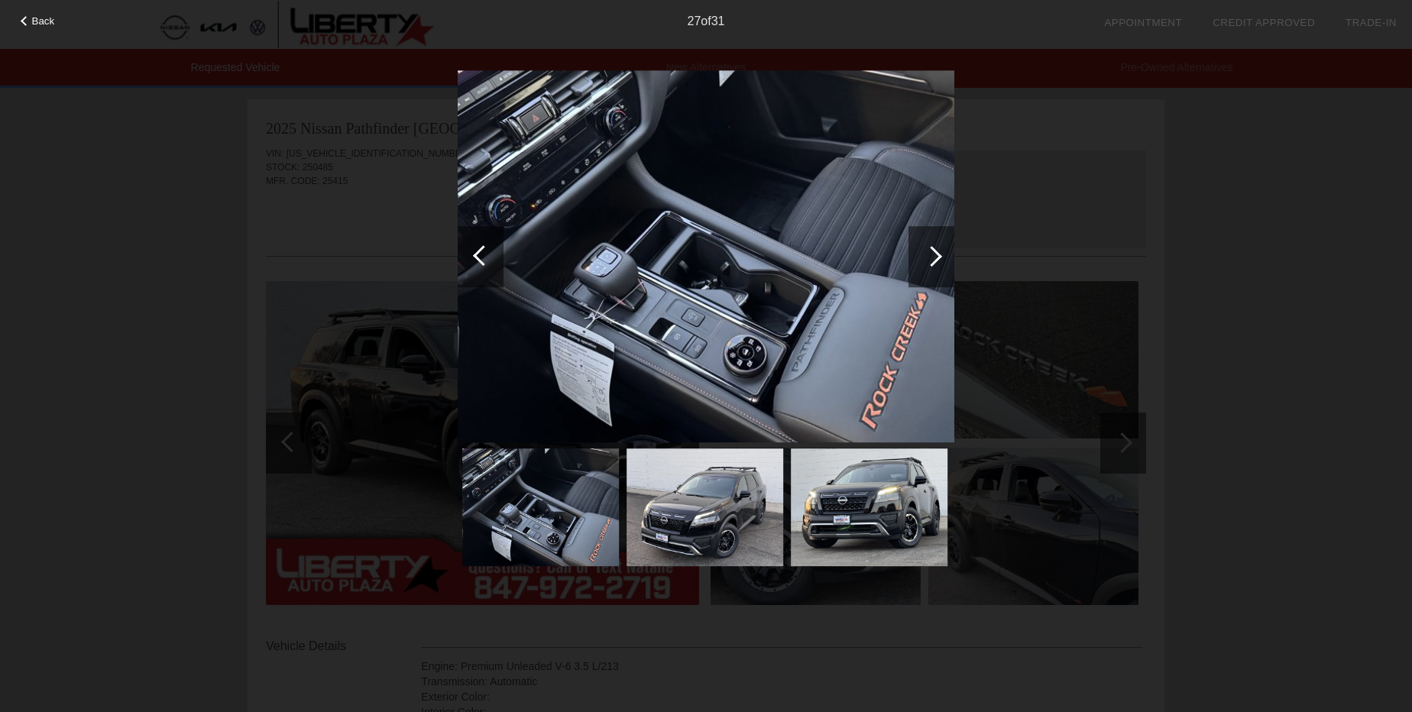
click at [929, 257] on div at bounding box center [931, 256] width 21 height 21
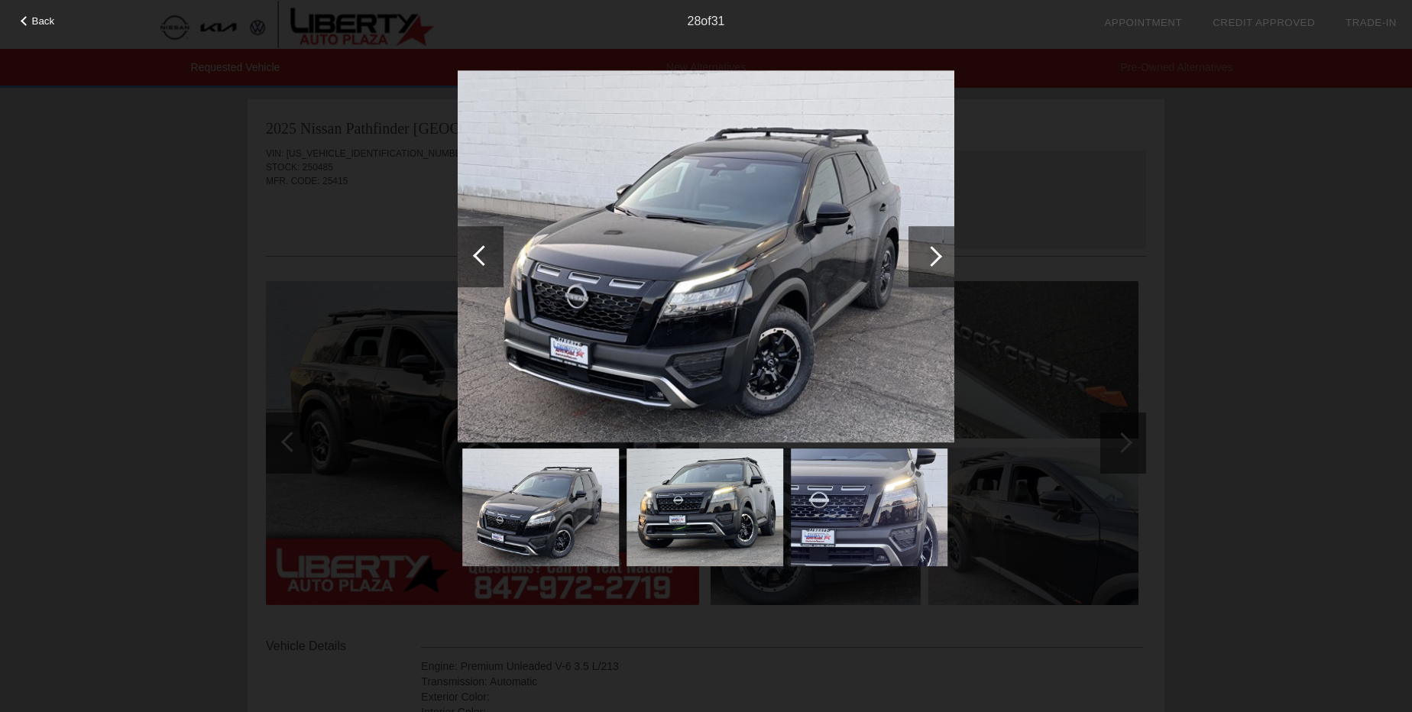
click at [929, 257] on div at bounding box center [931, 256] width 21 height 21
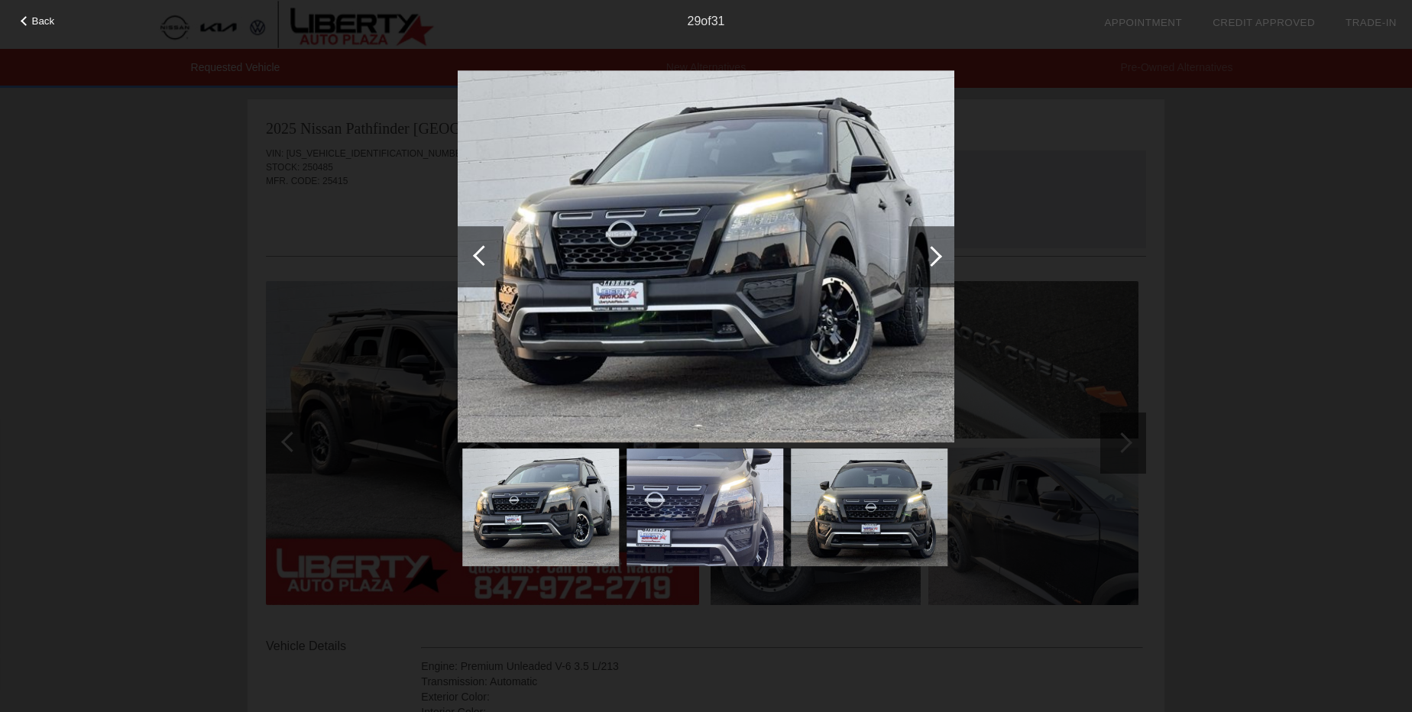
click at [929, 257] on div at bounding box center [931, 256] width 21 height 21
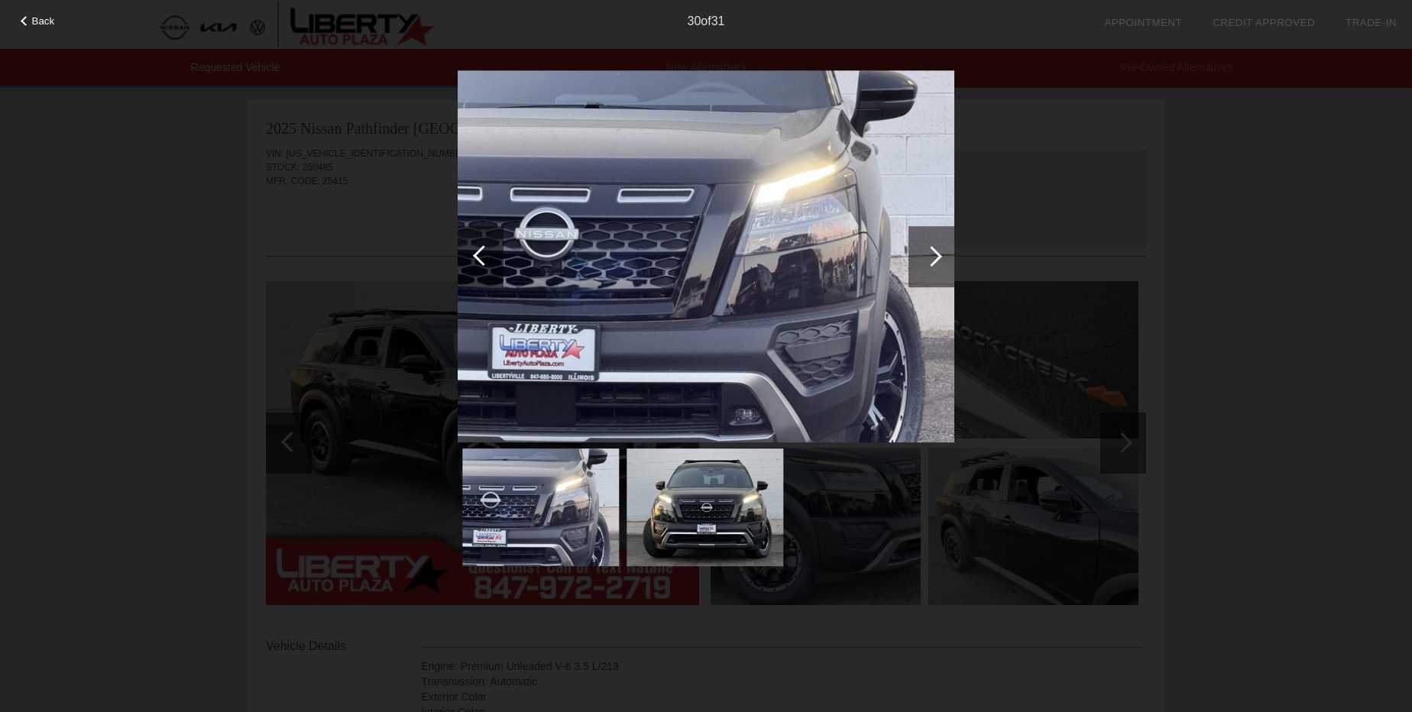
click at [929, 257] on div at bounding box center [931, 256] width 21 height 21
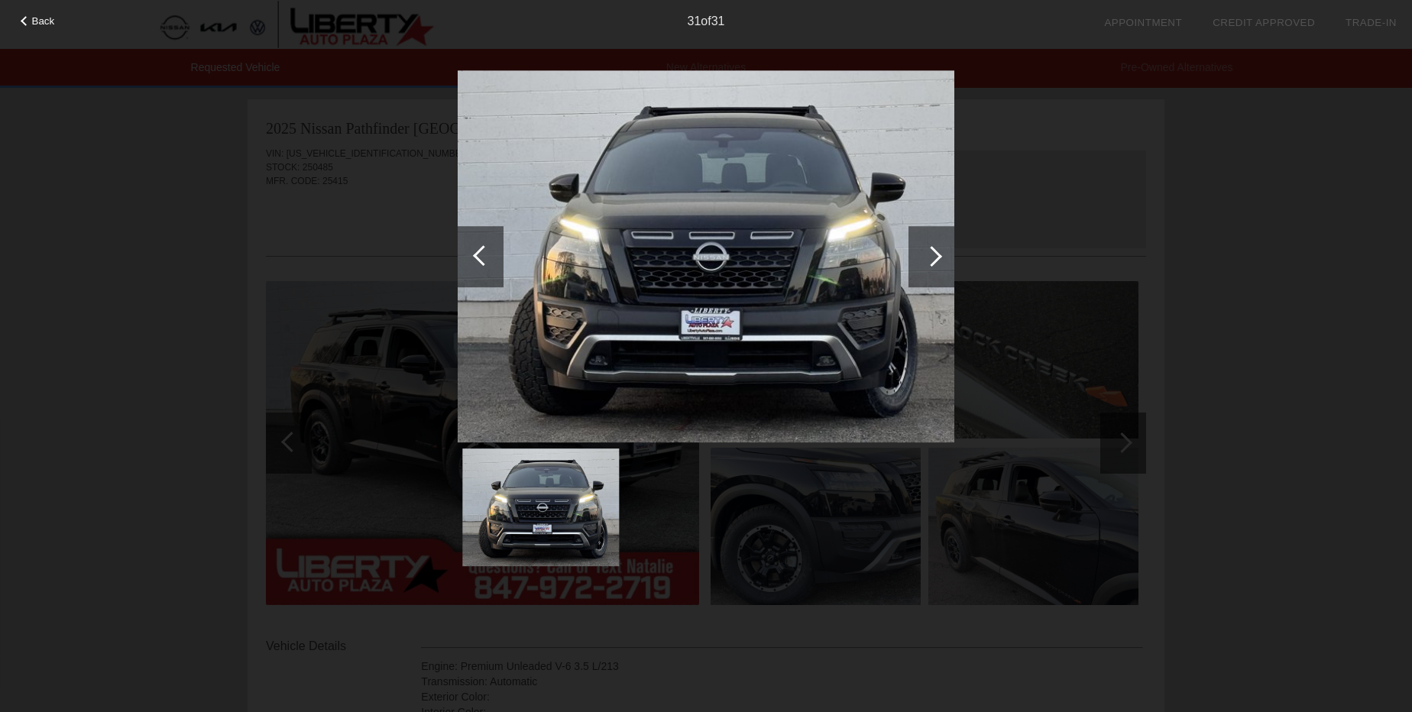
click at [929, 257] on div at bounding box center [931, 256] width 21 height 21
click at [1269, 272] on div "Back 31 of 31" at bounding box center [706, 356] width 1412 height 712
click at [121, 183] on div "Back 31 of 31" at bounding box center [706, 356] width 1412 height 712
click at [32, 11] on div "31 of 31" at bounding box center [706, 15] width 1412 height 31
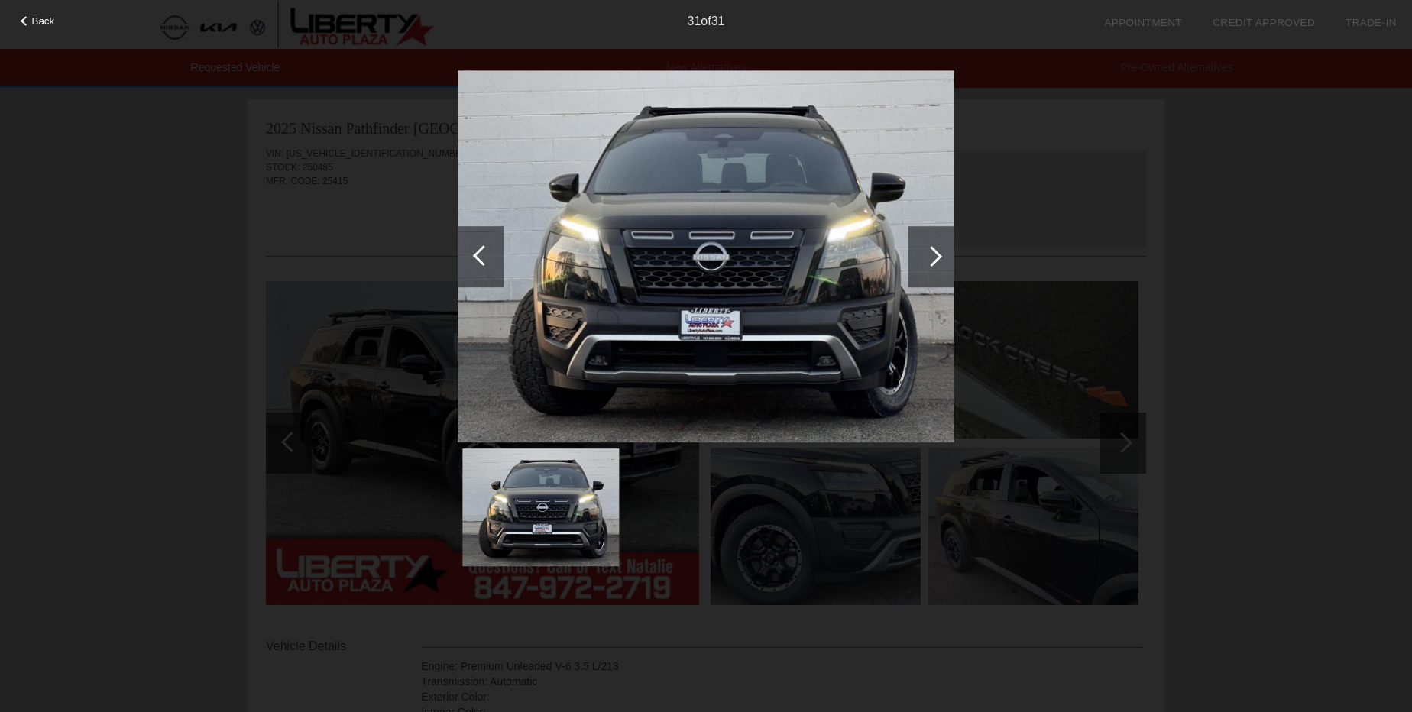
click at [37, 18] on span "Back" at bounding box center [43, 20] width 23 height 11
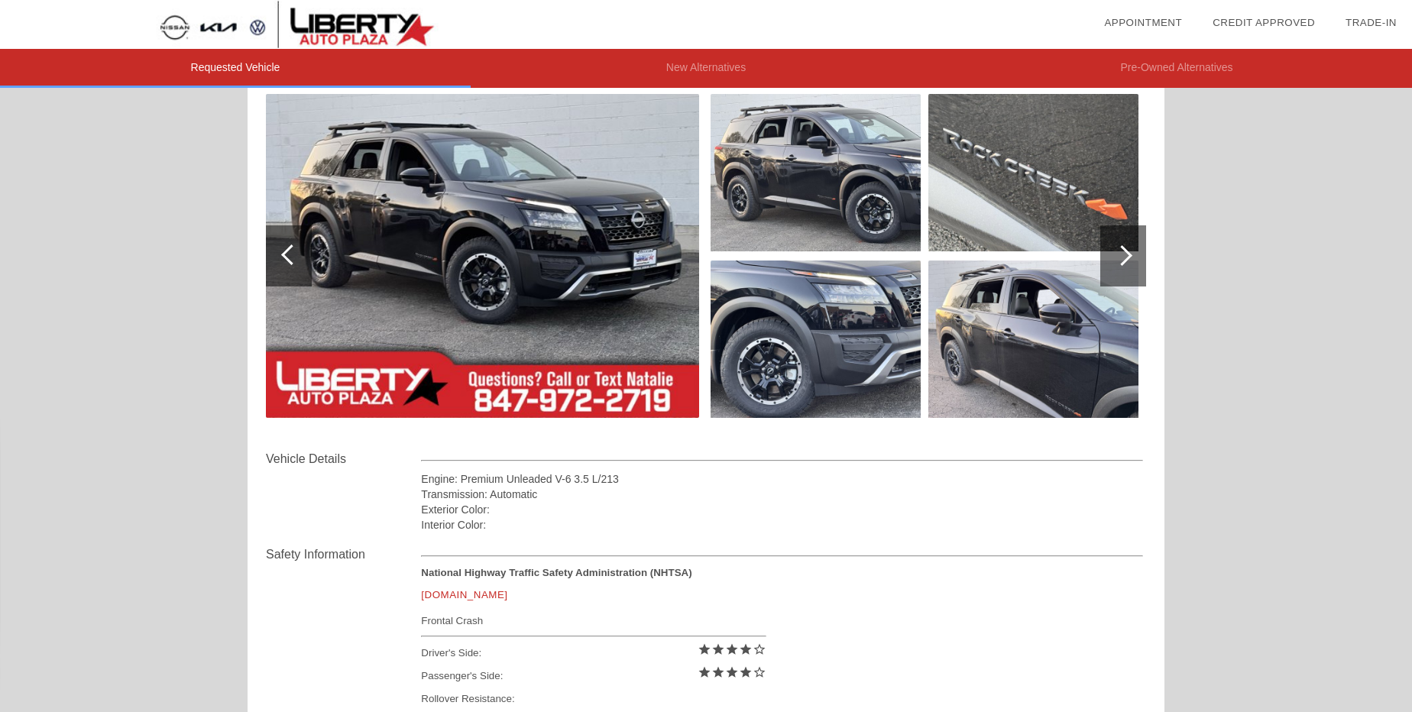
scroll to position [347, 0]
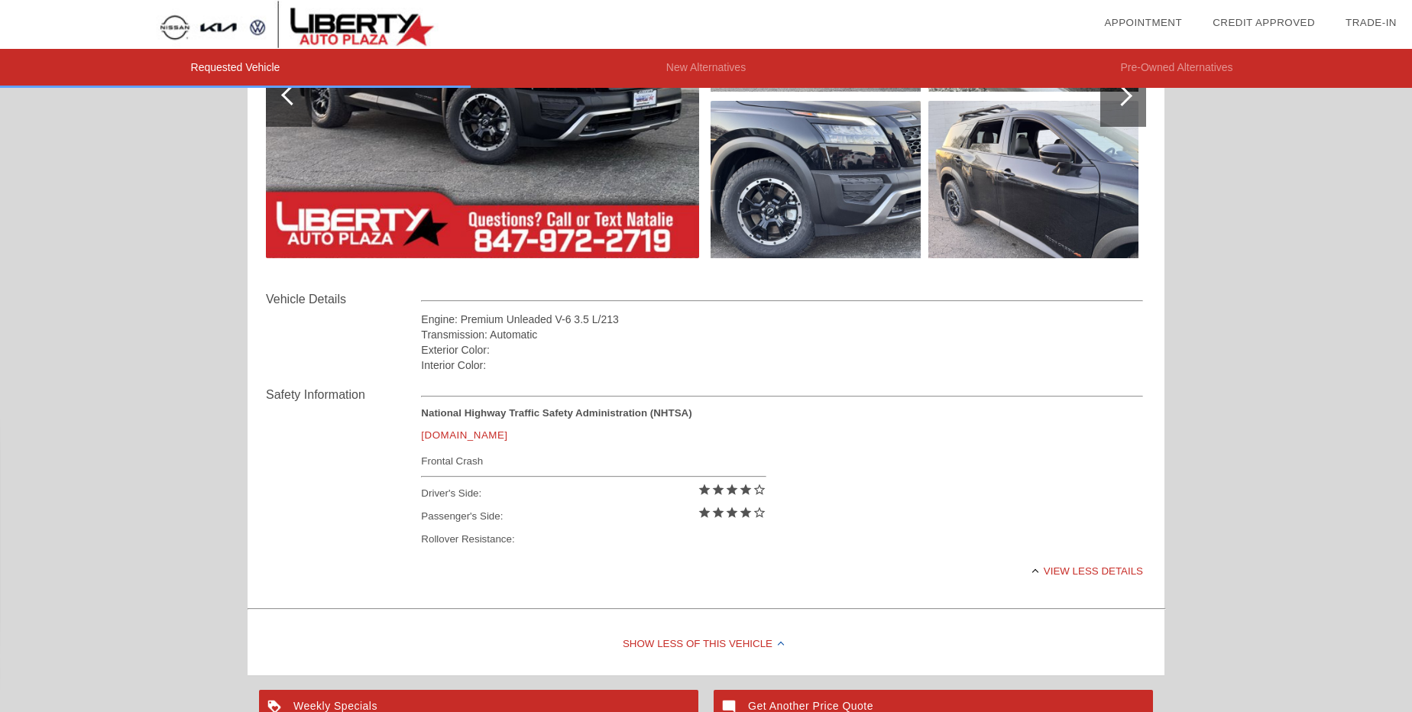
click at [507, 359] on div "Interior Color:" at bounding box center [782, 365] width 722 height 15
drag, startPoint x: 490, startPoint y: 358, endPoint x: 421, endPoint y: 315, distance: 81.6
click at [421, 315] on div "Engine: Premium Unleaded V-6 3.5 L/213 Transmission: Automatic Exterior Color: …" at bounding box center [782, 342] width 722 height 61
